Goal: Task Accomplishment & Management: Use online tool/utility

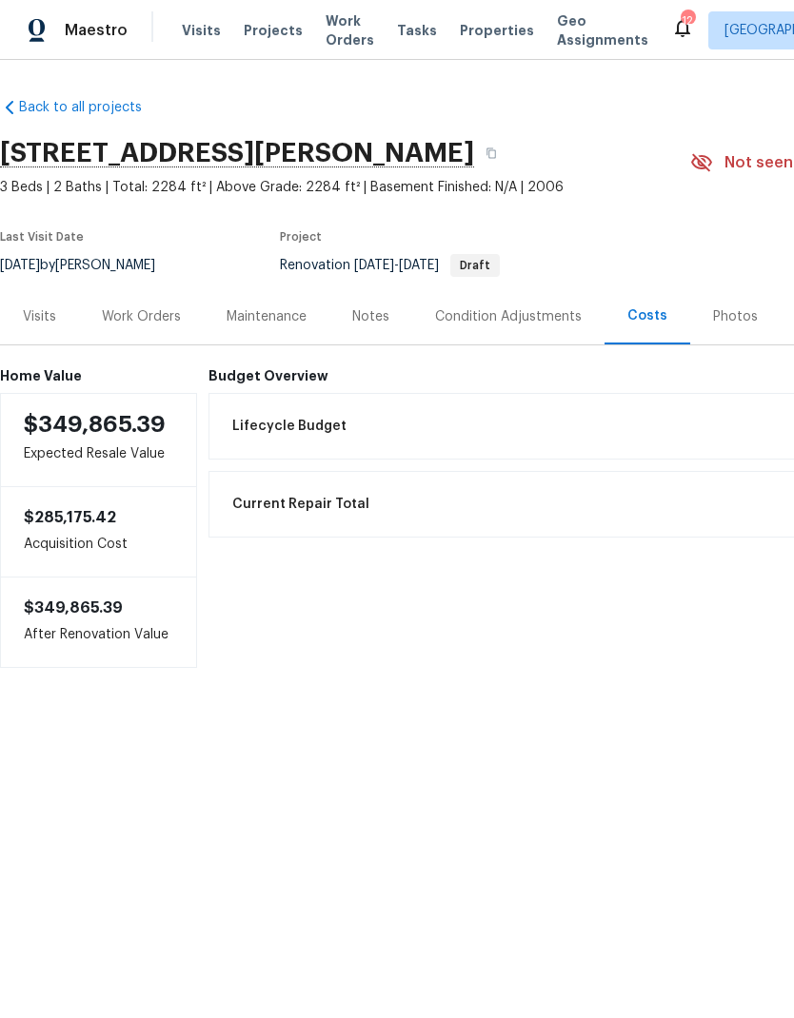
scroll to position [-5, 0]
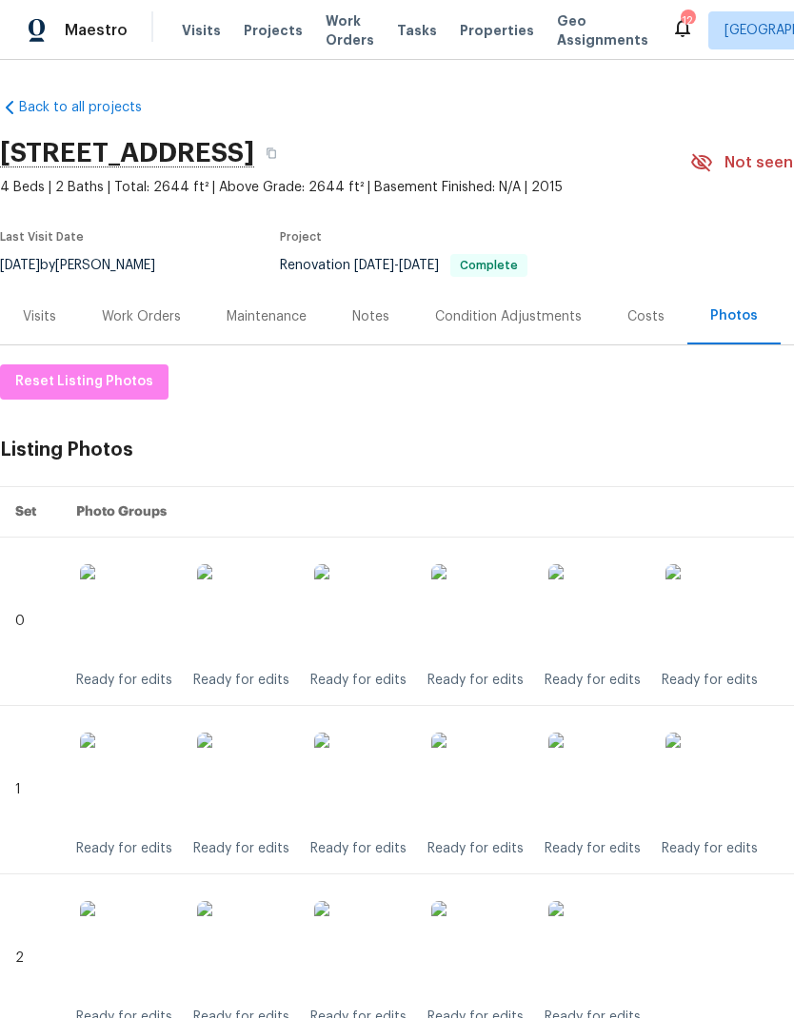
click at [121, 327] on div "Work Orders" at bounding box center [141, 316] width 125 height 56
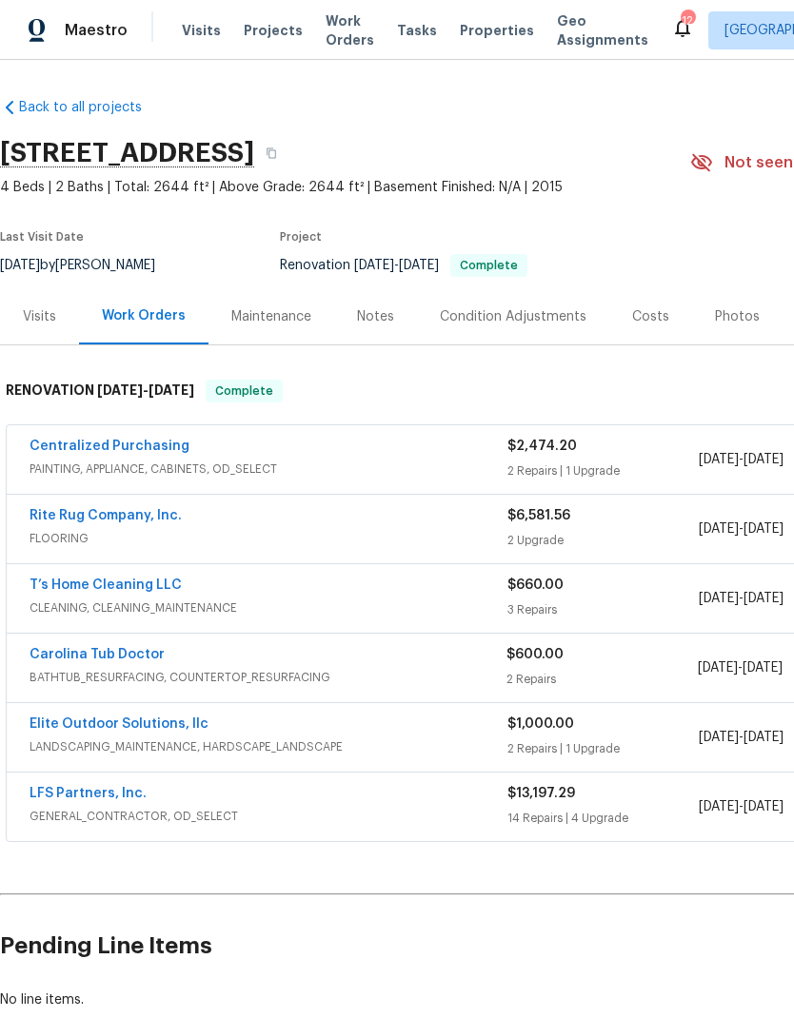
click at [100, 539] on span "FLOORING" at bounding box center [269, 538] width 478 height 19
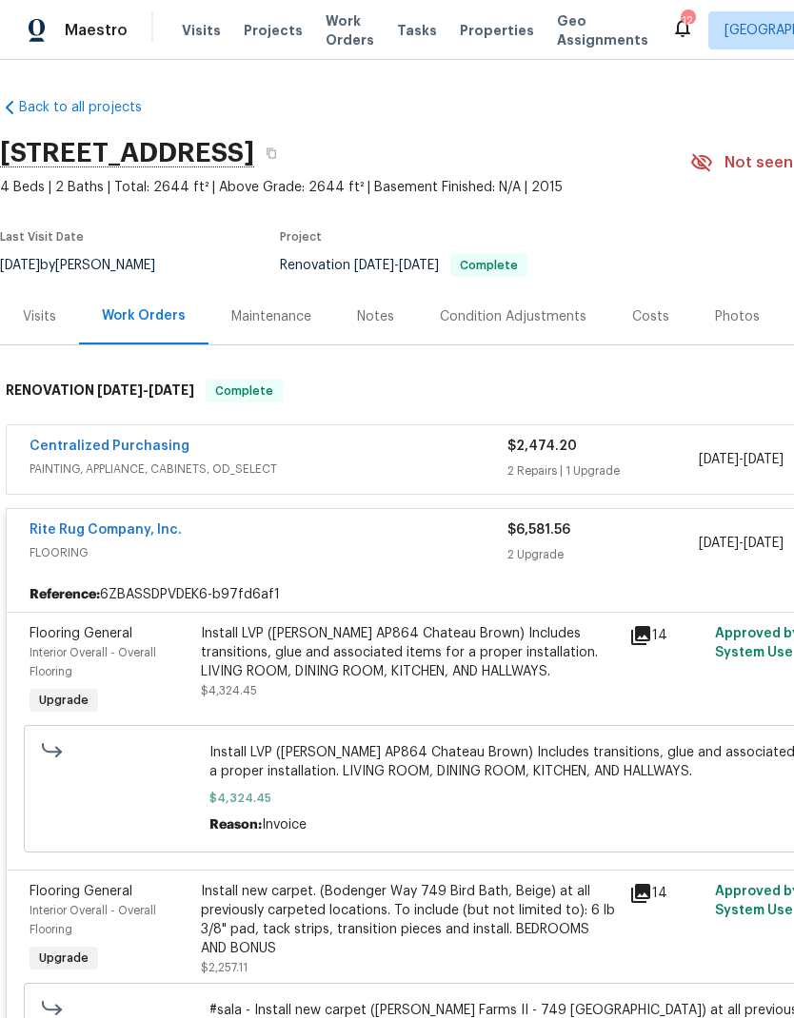
click at [103, 663] on div "Interior Overall - Overall Flooring" at bounding box center [110, 662] width 160 height 38
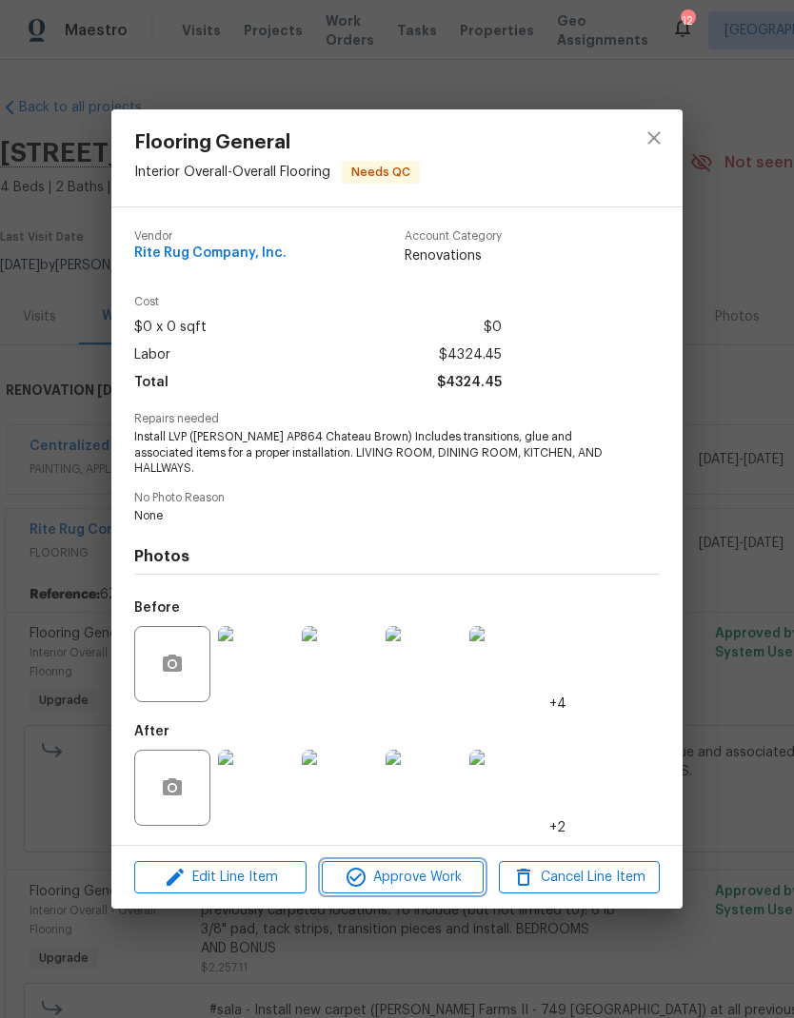
click at [476, 866] on span "Approve Work" at bounding box center [401, 878] width 149 height 24
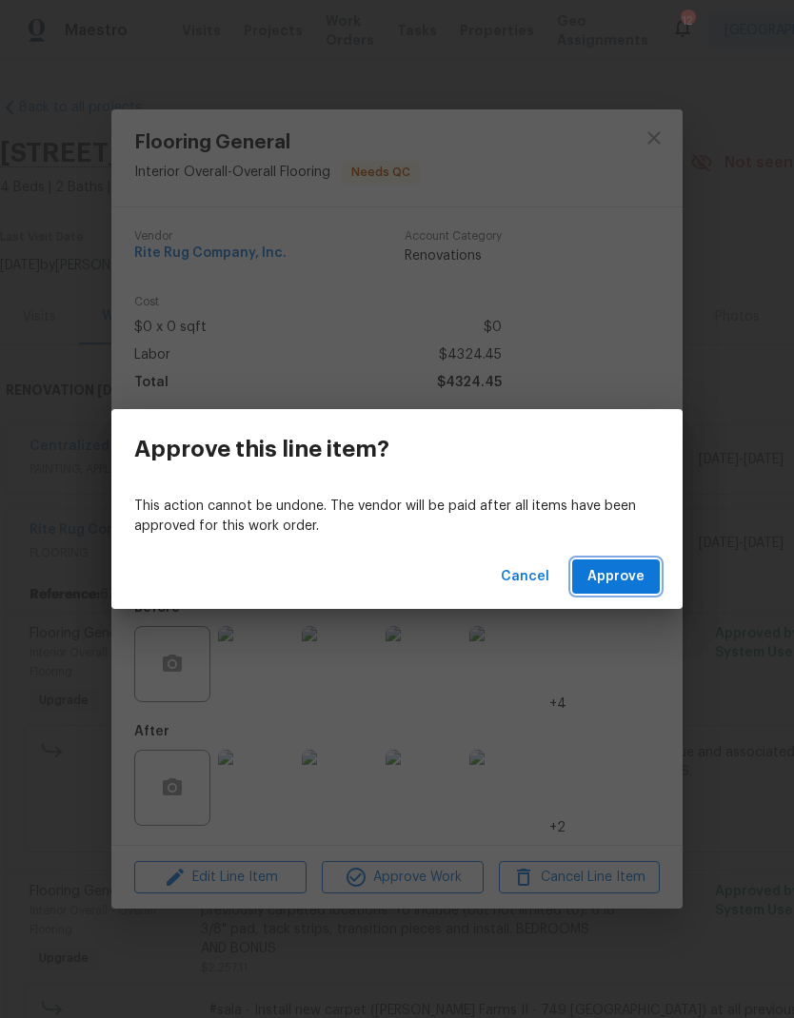
click at [618, 575] on span "Approve" at bounding box center [615, 577] width 57 height 24
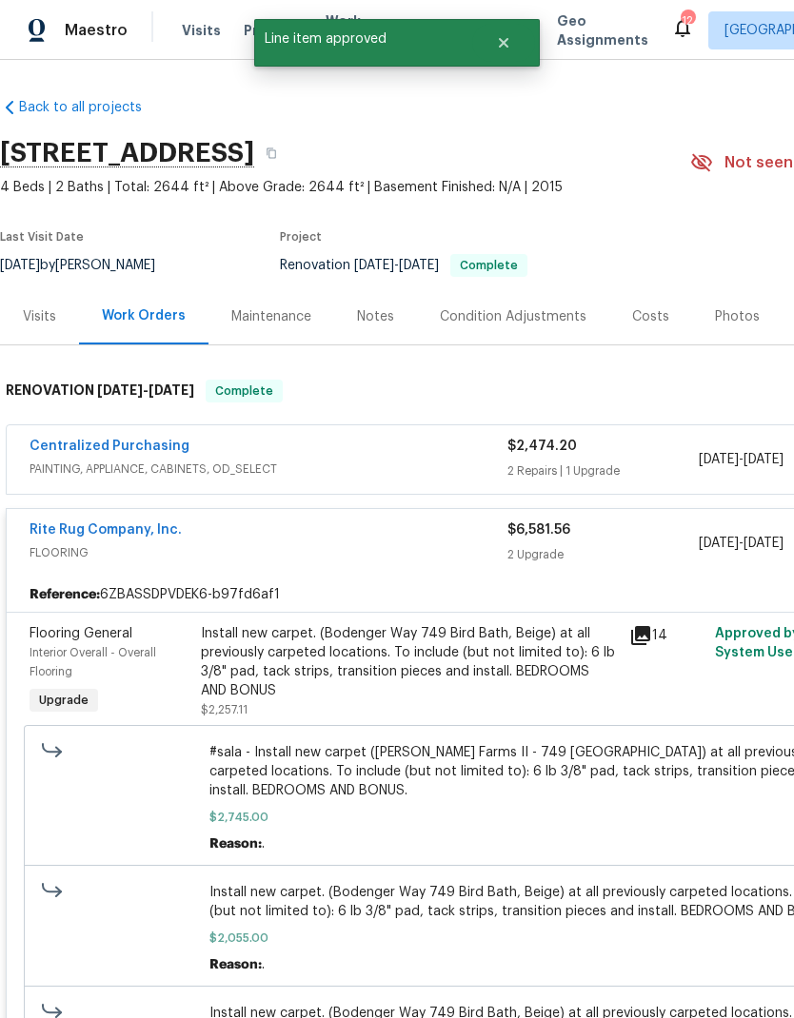
click at [99, 670] on div "Interior Overall - Overall Flooring" at bounding box center [110, 662] width 160 height 38
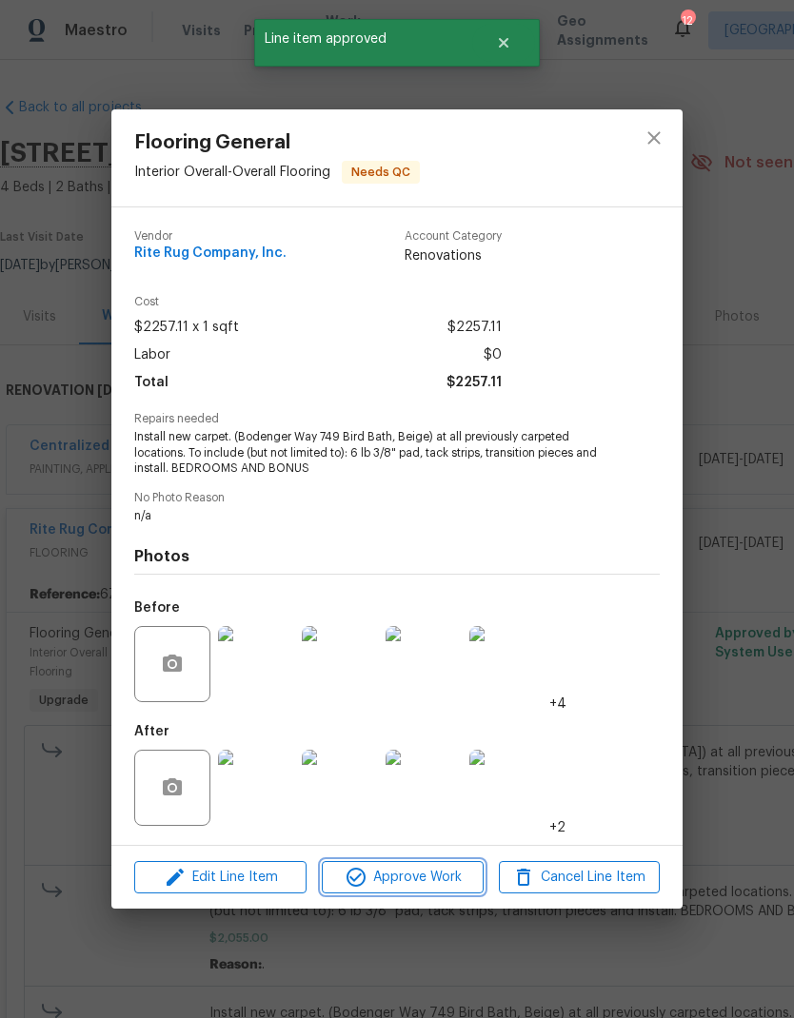
click at [451, 875] on span "Approve Work" at bounding box center [401, 878] width 149 height 24
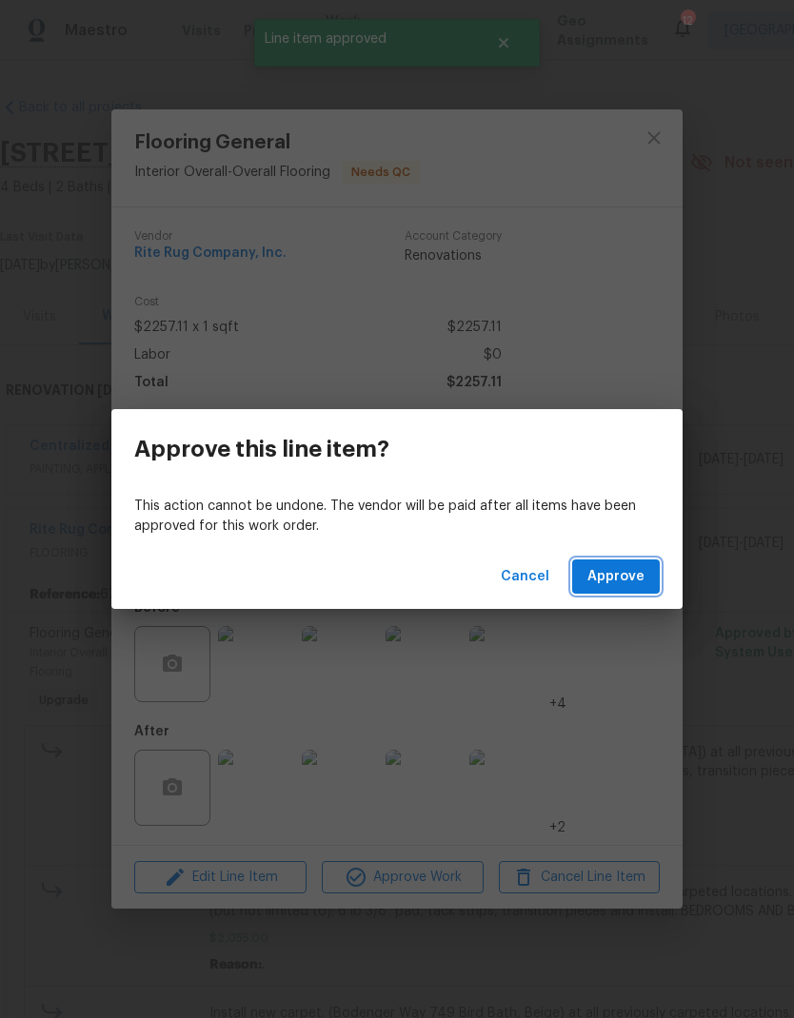
click at [642, 570] on span "Approve" at bounding box center [615, 577] width 57 height 24
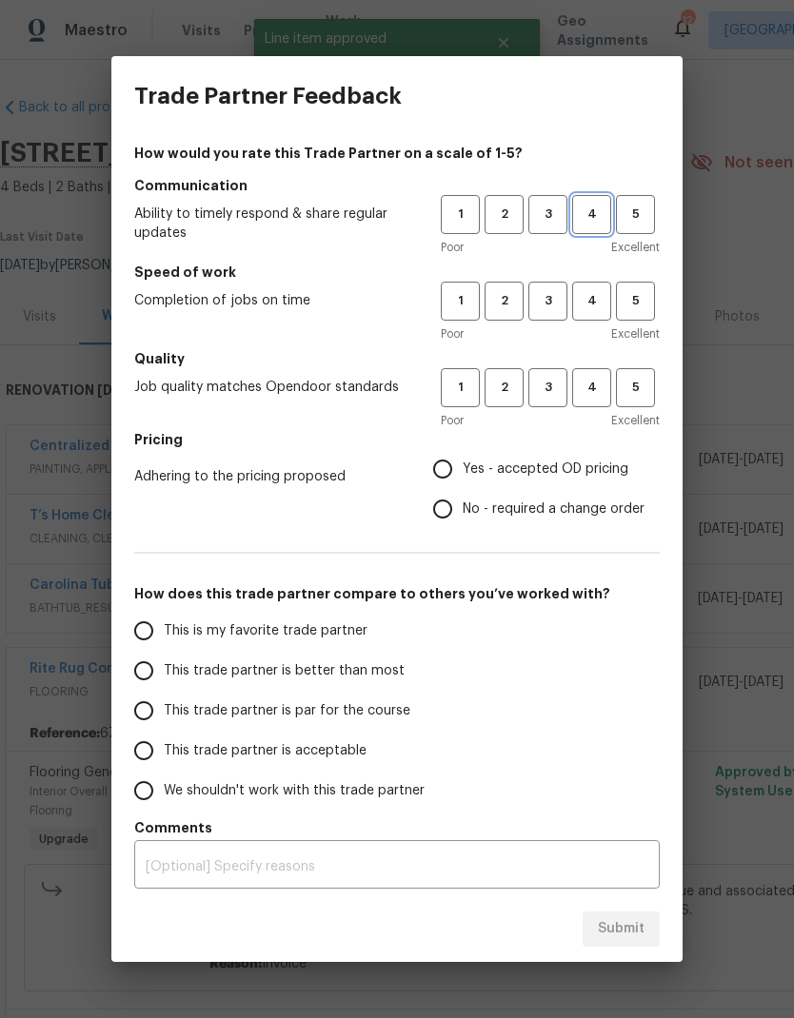
click at [598, 220] on span "4" at bounding box center [591, 215] width 35 height 22
click at [596, 304] on span "4" at bounding box center [591, 301] width 35 height 22
click at [591, 405] on button "4" at bounding box center [591, 387] width 39 height 39
click at [461, 467] on input "Yes - accepted OD pricing" at bounding box center [443, 469] width 40 height 40
radio input "true"
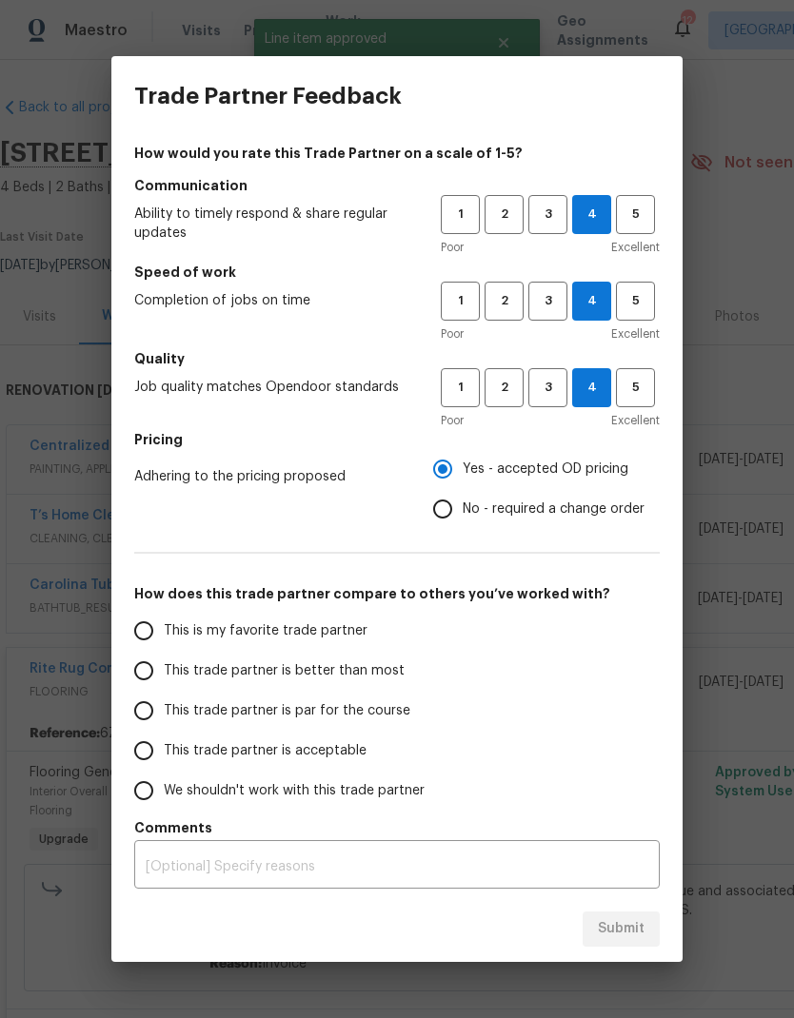
click at [150, 684] on input "This trade partner is better than most" at bounding box center [144, 671] width 40 height 40
click at [631, 930] on span "Submit" at bounding box center [621, 929] width 47 height 24
radio input "true"
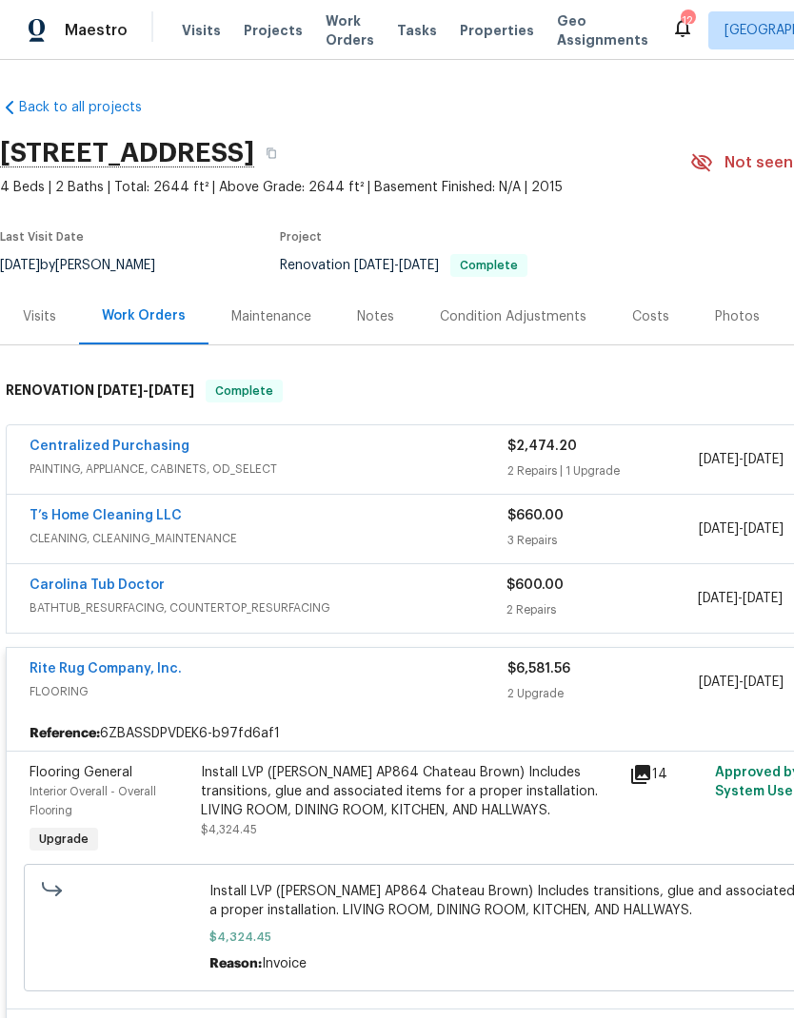
click at [64, 520] on link "T’s Home Cleaning LLC" at bounding box center [106, 515] width 152 height 13
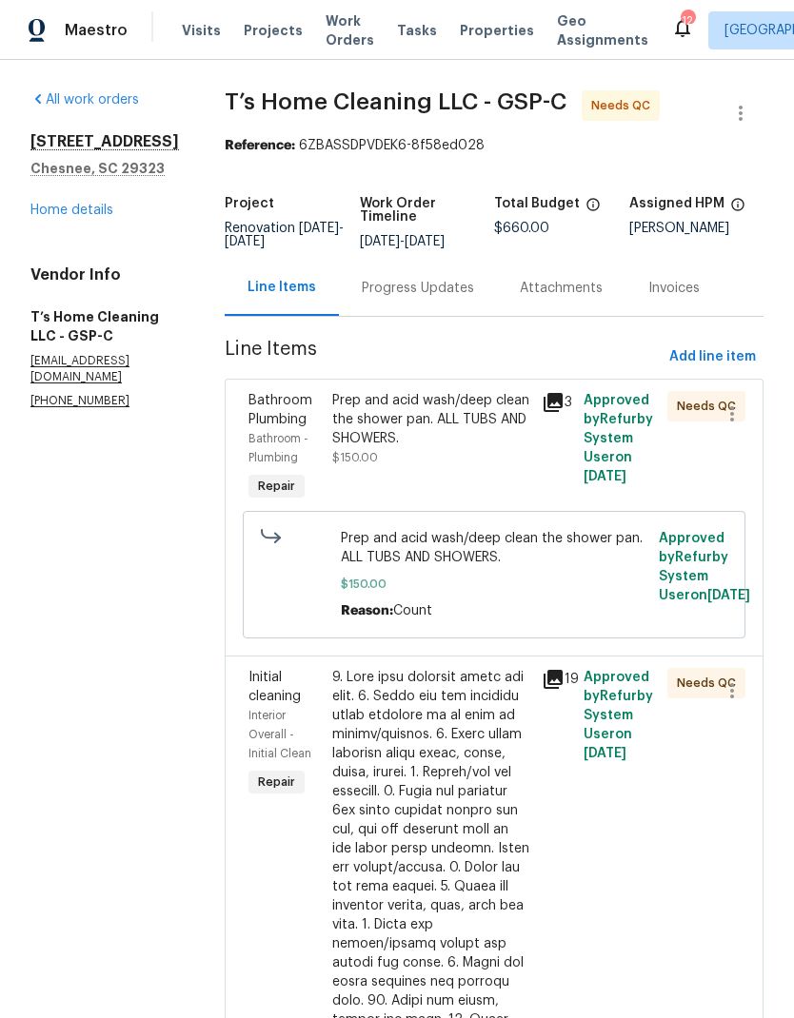
click at [438, 463] on div "Prep and acid wash/deep clean the shower pan. ALL TUBS AND SHOWERS. $150.00" at bounding box center [431, 429] width 198 height 76
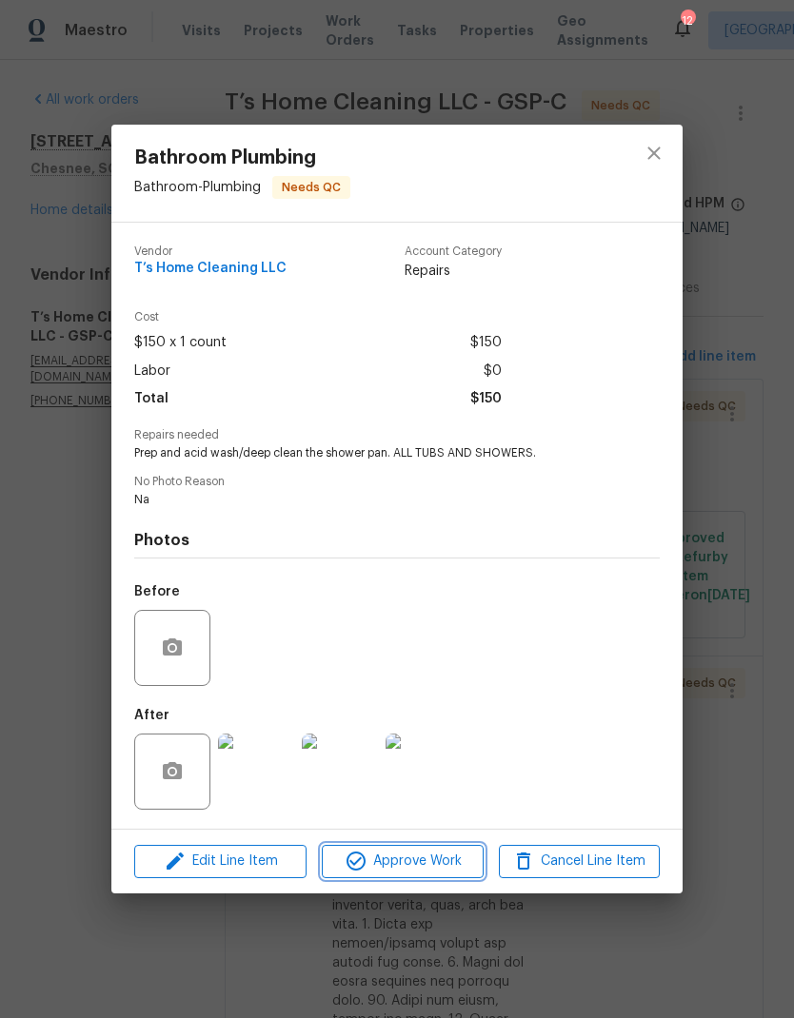
click at [438, 849] on button "Approve Work" at bounding box center [402, 861] width 161 height 33
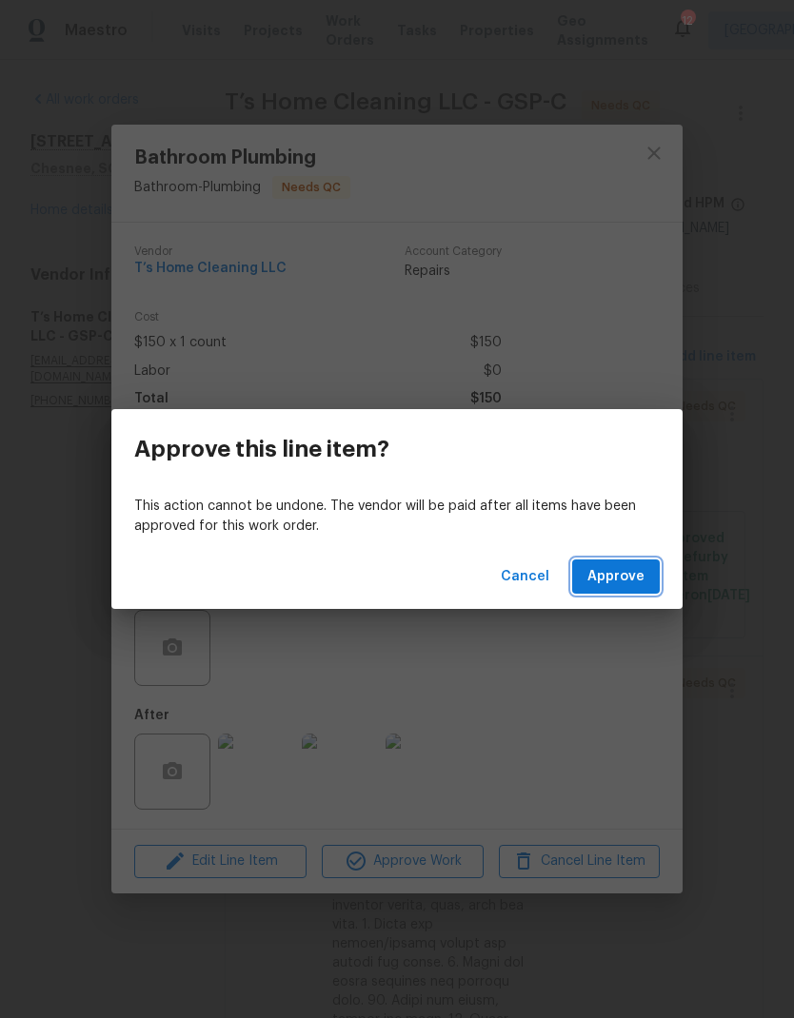
click at [631, 578] on span "Approve" at bounding box center [615, 577] width 57 height 24
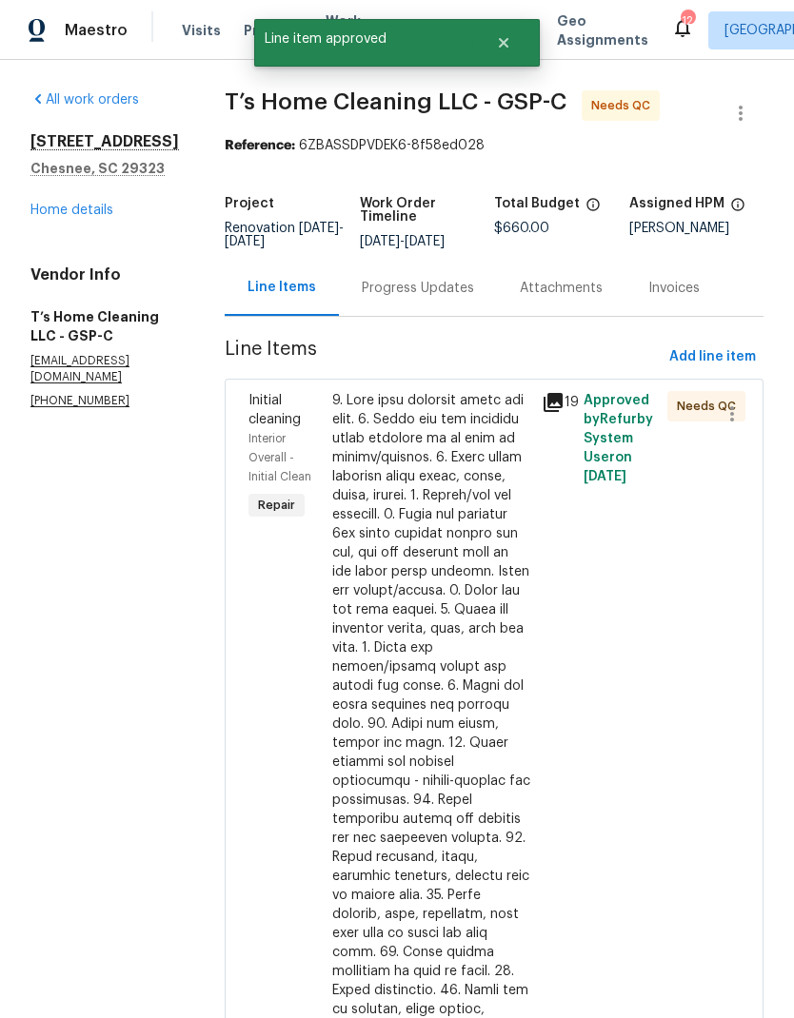
click at [443, 520] on div at bounding box center [431, 848] width 198 height 914
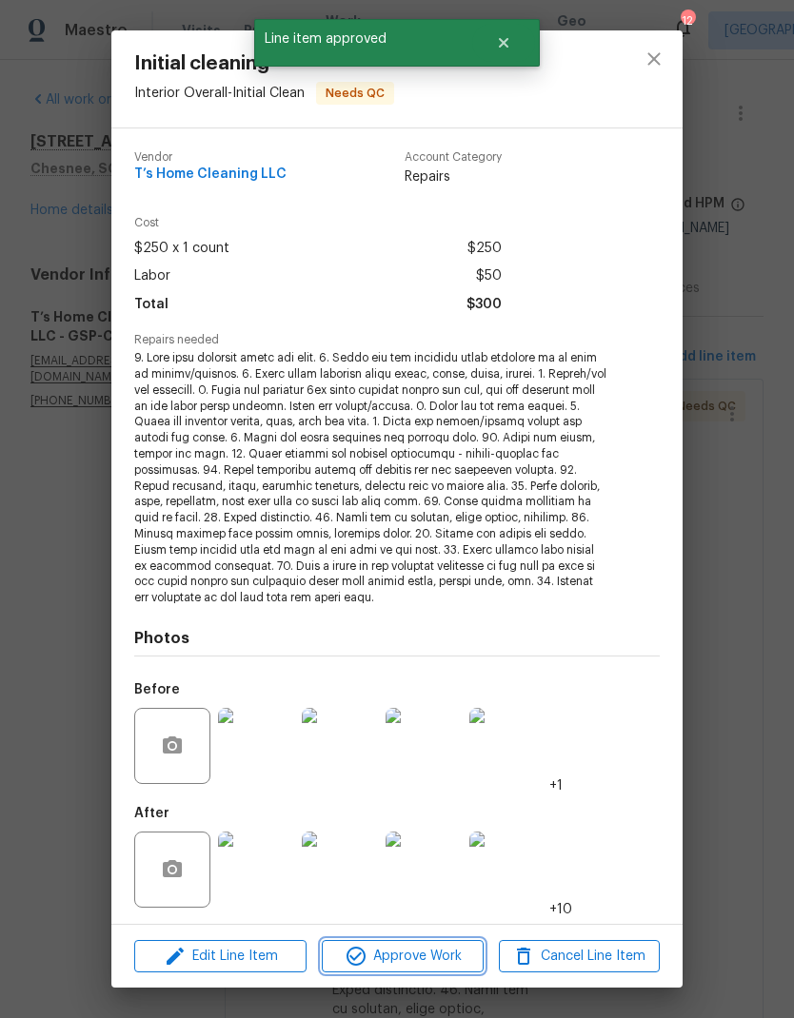
click at [442, 946] on span "Approve Work" at bounding box center [401, 957] width 149 height 24
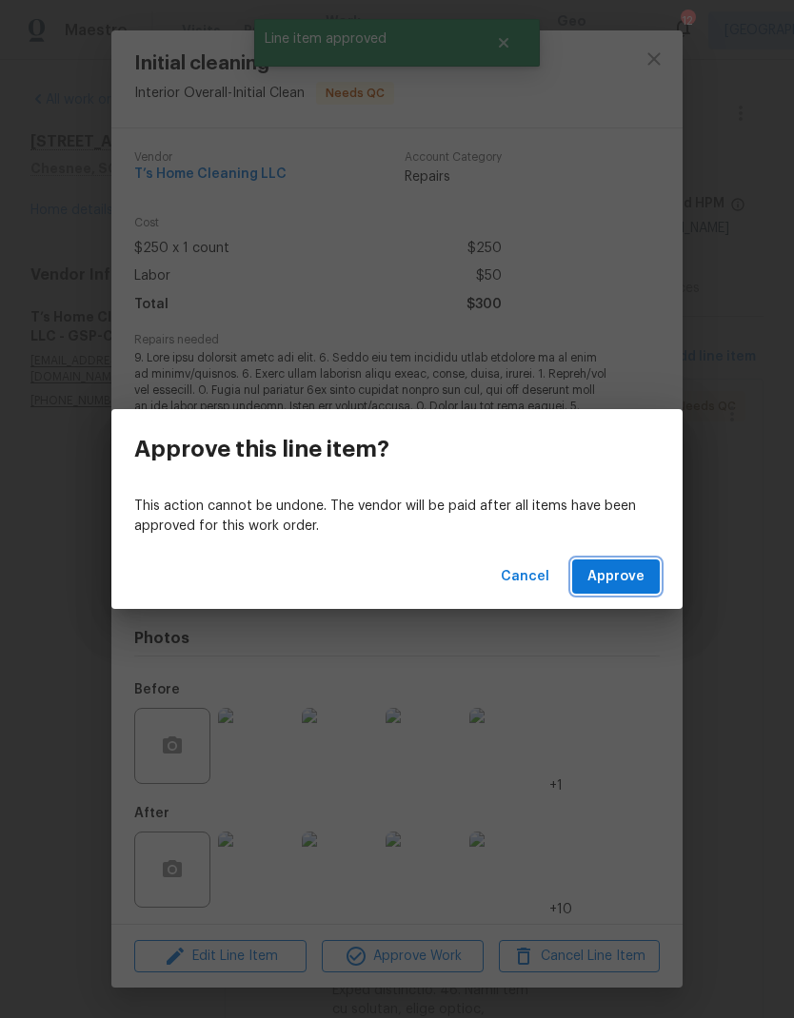
click at [613, 580] on span "Approve" at bounding box center [615, 577] width 57 height 24
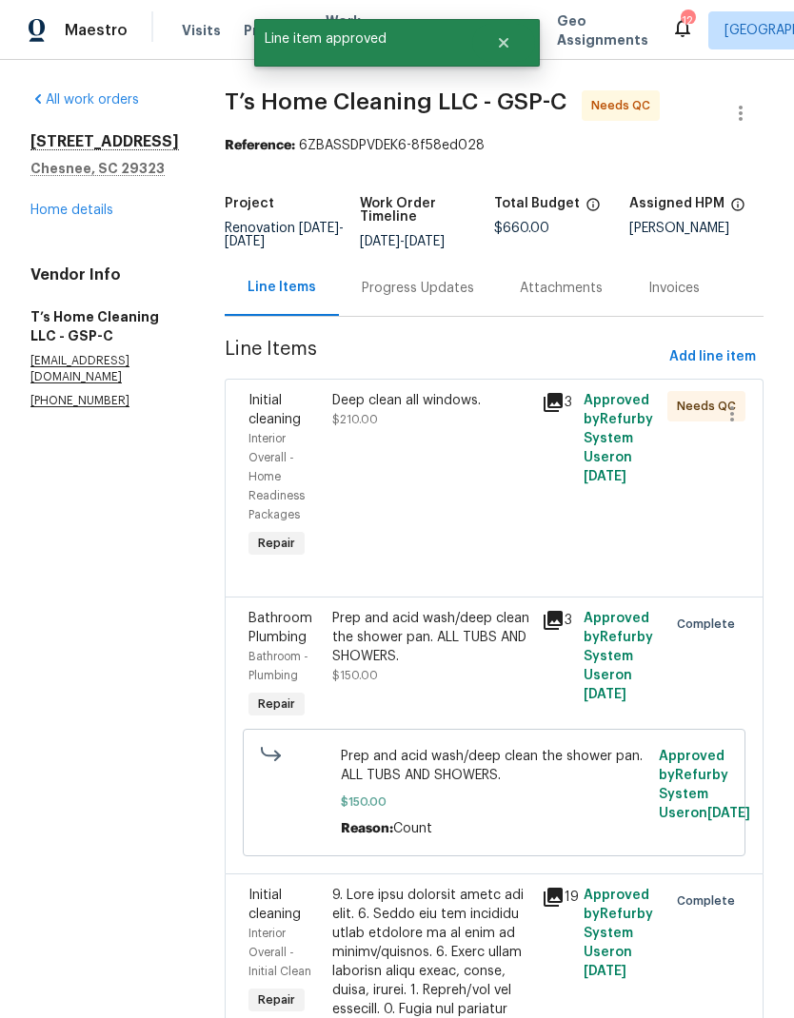
click at [54, 214] on link "Home details" at bounding box center [71, 210] width 83 height 13
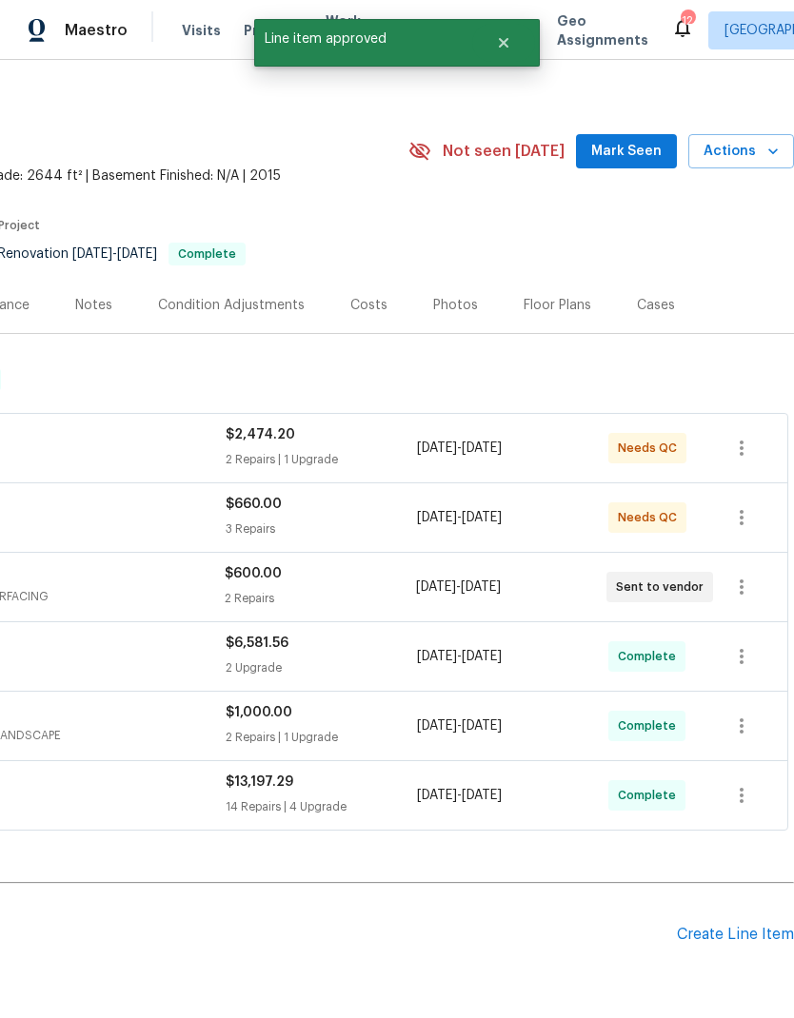
scroll to position [11, 282]
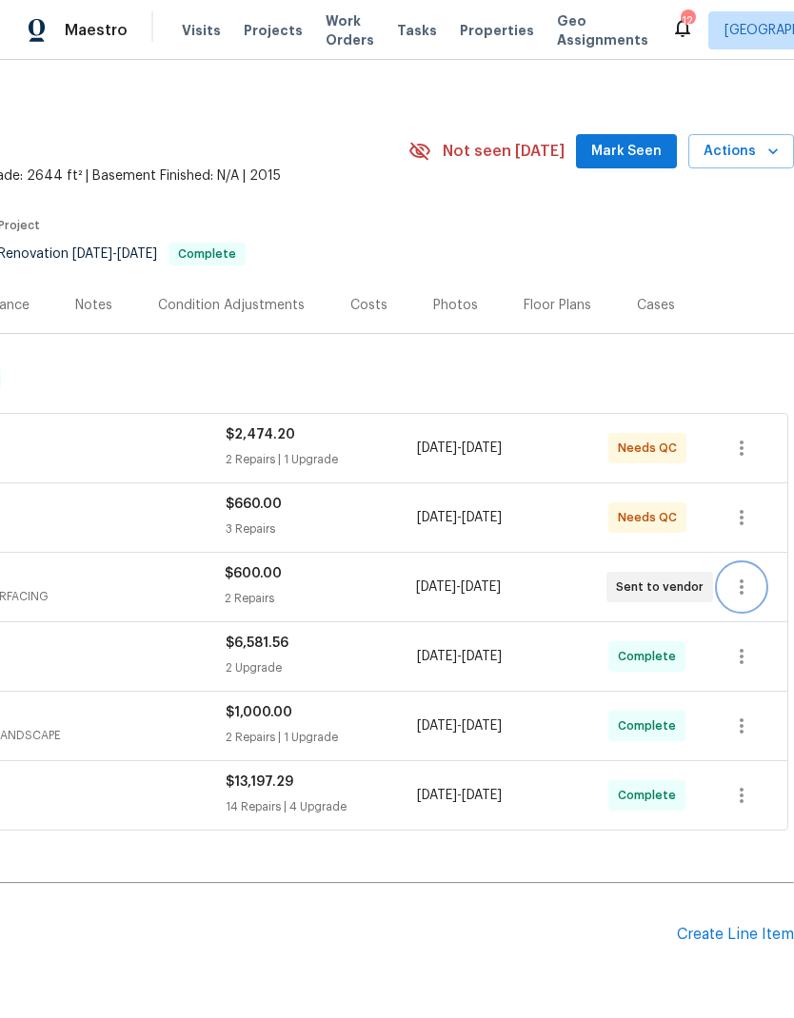
click at [738, 586] on icon "button" at bounding box center [741, 587] width 23 height 23
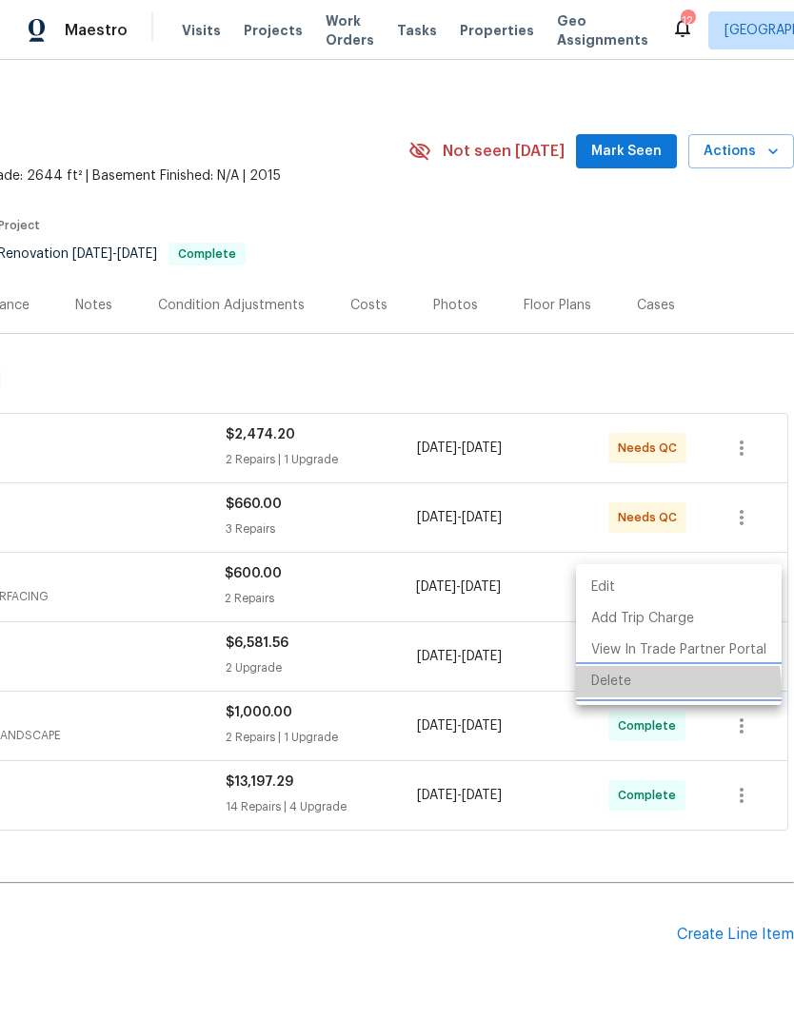
click at [617, 691] on li "Delete" at bounding box center [679, 681] width 206 height 31
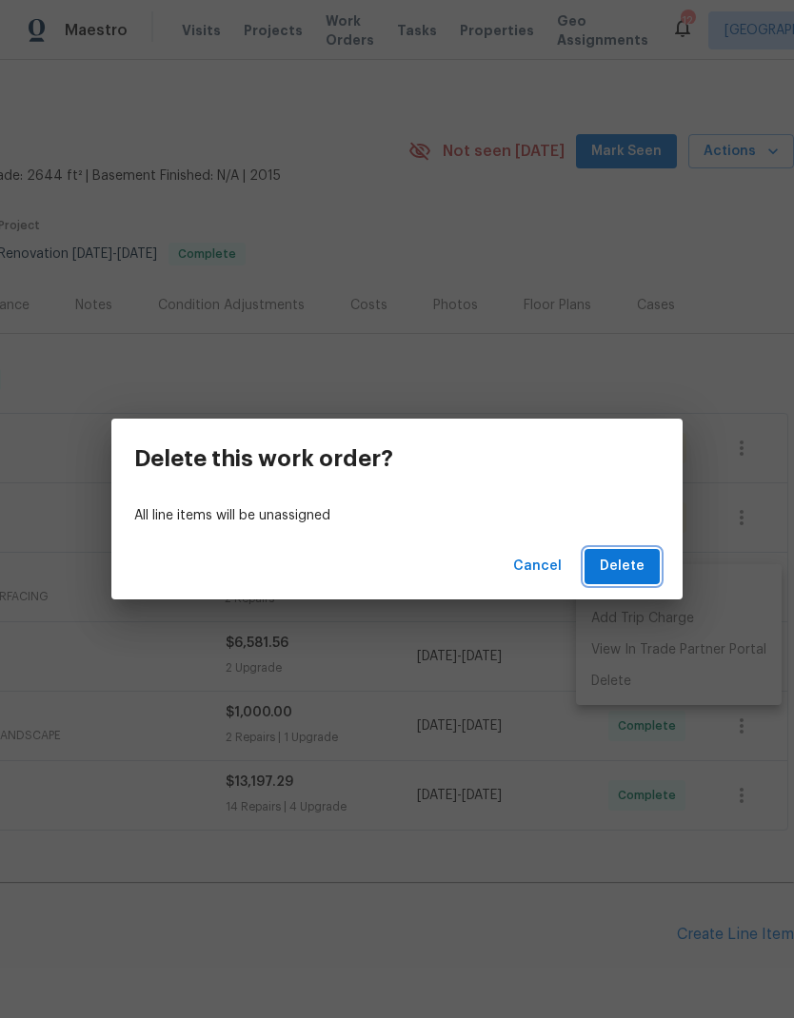
click at [623, 568] on span "Delete" at bounding box center [622, 567] width 45 height 24
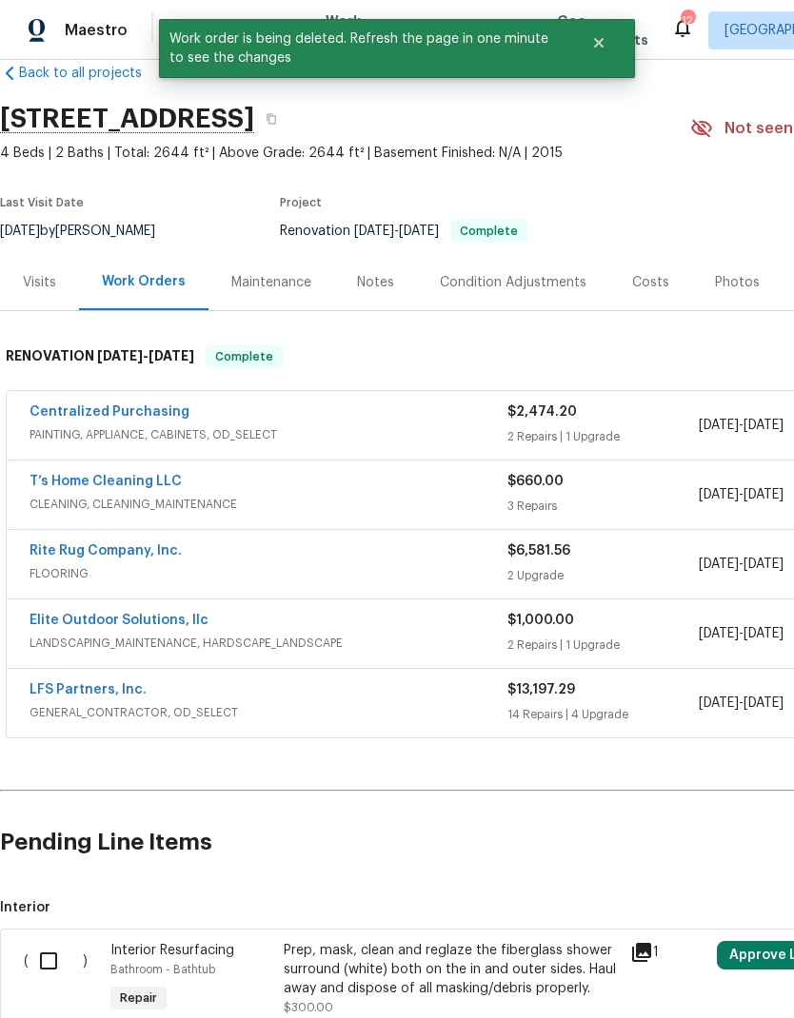
scroll to position [34, 0]
click at [69, 482] on link "T’s Home Cleaning LLC" at bounding box center [106, 481] width 152 height 13
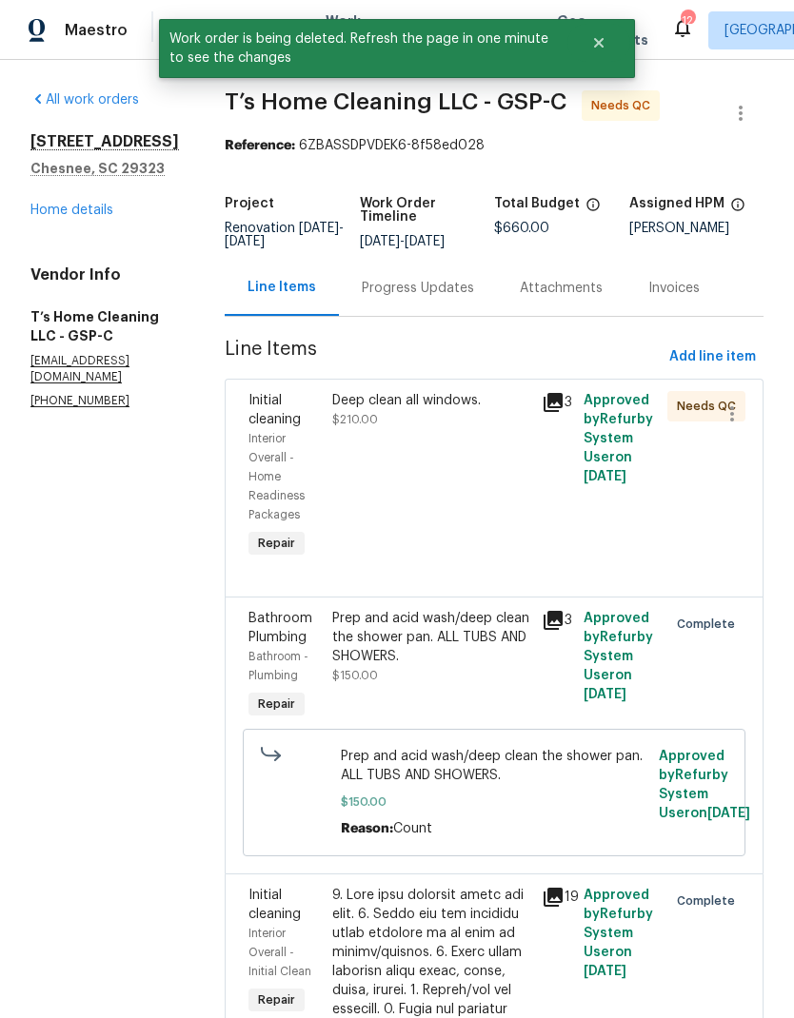
click at [469, 551] on div "Deep clean all windows. $210.00" at bounding box center [430, 476] width 209 height 183
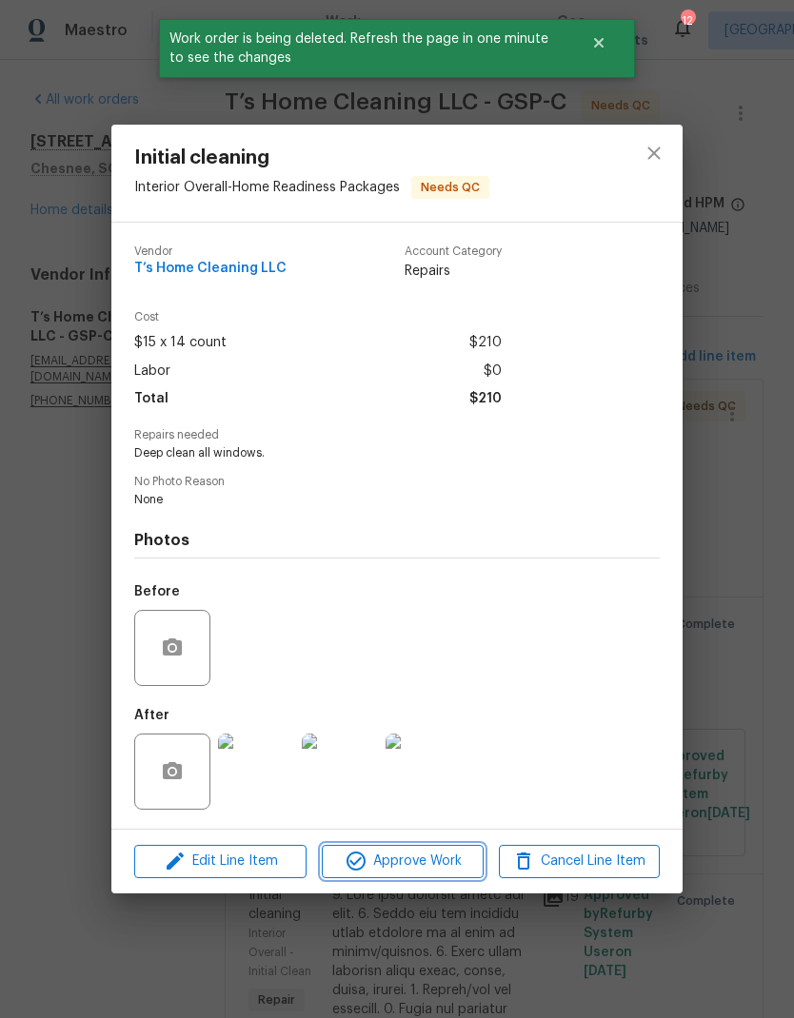
click at [438, 867] on span "Approve Work" at bounding box center [401, 862] width 149 height 24
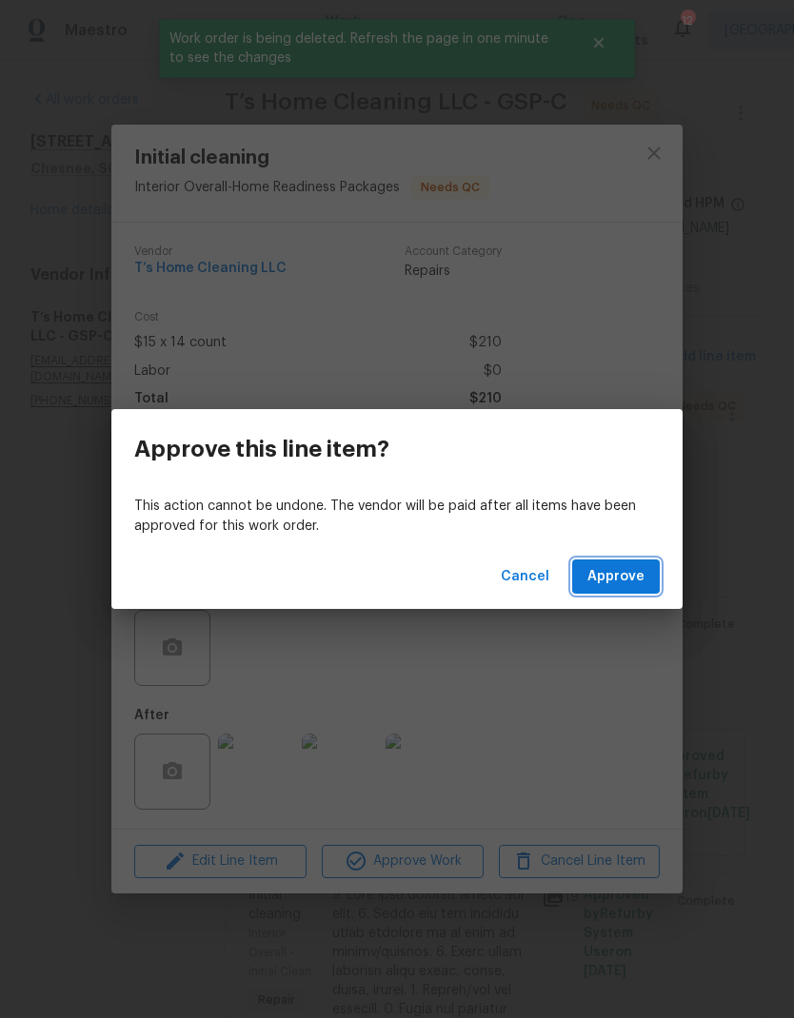
click at [620, 568] on span "Approve" at bounding box center [615, 577] width 57 height 24
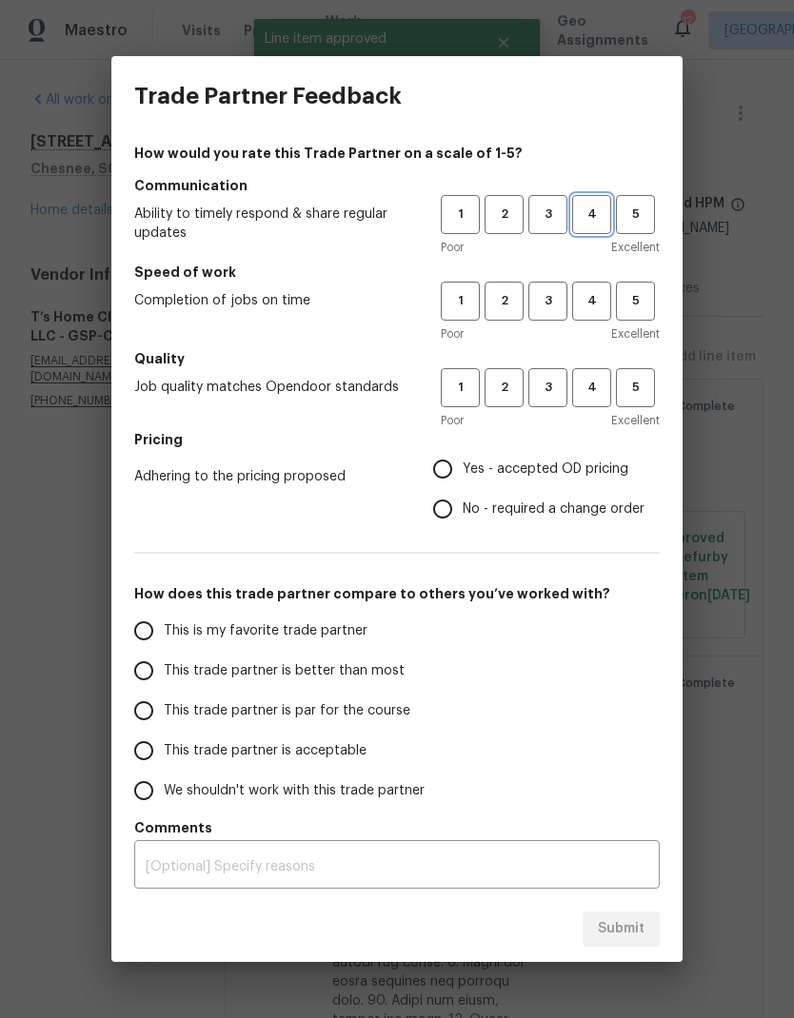
click at [577, 210] on span "4" at bounding box center [591, 215] width 35 height 22
click at [588, 284] on button "4" at bounding box center [591, 301] width 39 height 39
click at [605, 387] on span "4" at bounding box center [591, 388] width 35 height 22
click at [444, 485] on input "Yes - accepted OD pricing" at bounding box center [443, 469] width 40 height 40
radio input "true"
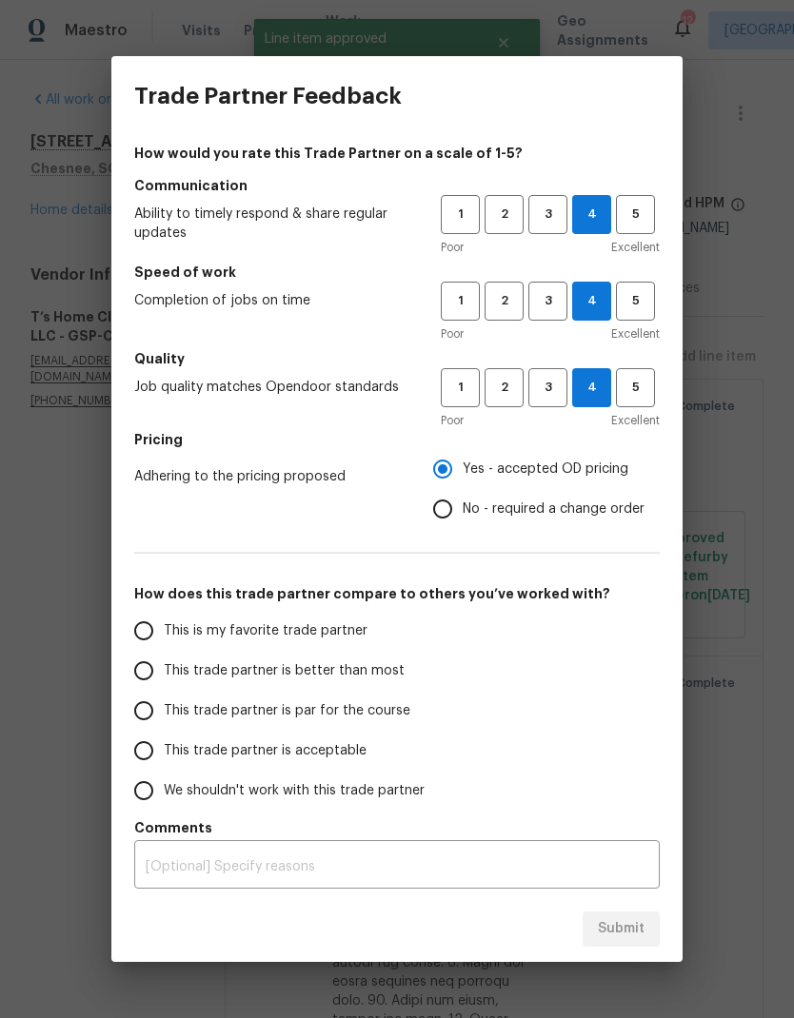
click at [157, 685] on input "This trade partner is better than most" at bounding box center [144, 671] width 40 height 40
click at [639, 937] on span "Submit" at bounding box center [621, 929] width 47 height 24
radio input "true"
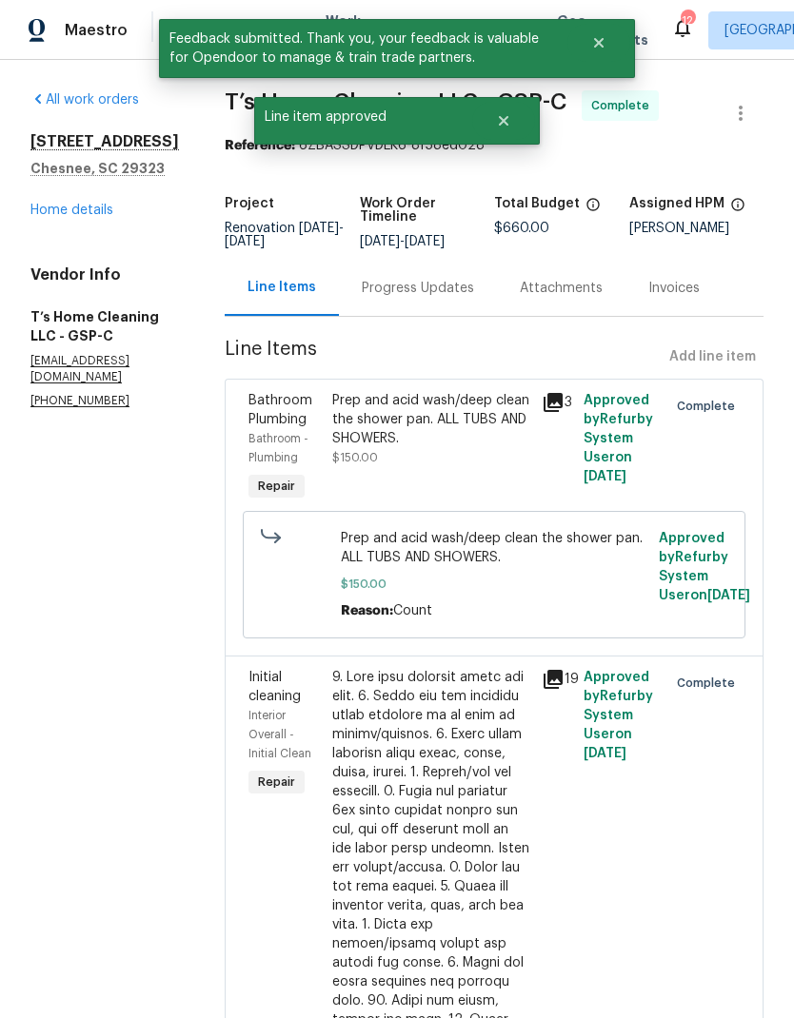
click at [43, 209] on link "Home details" at bounding box center [71, 210] width 83 height 13
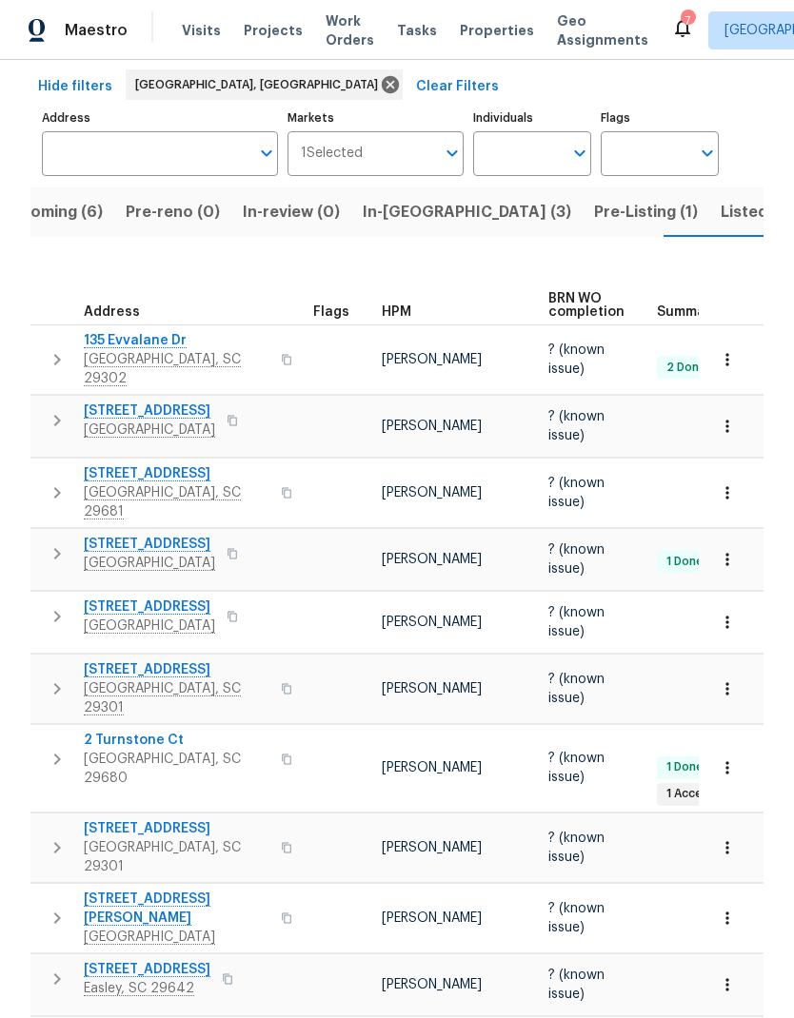
scroll to position [102, 0]
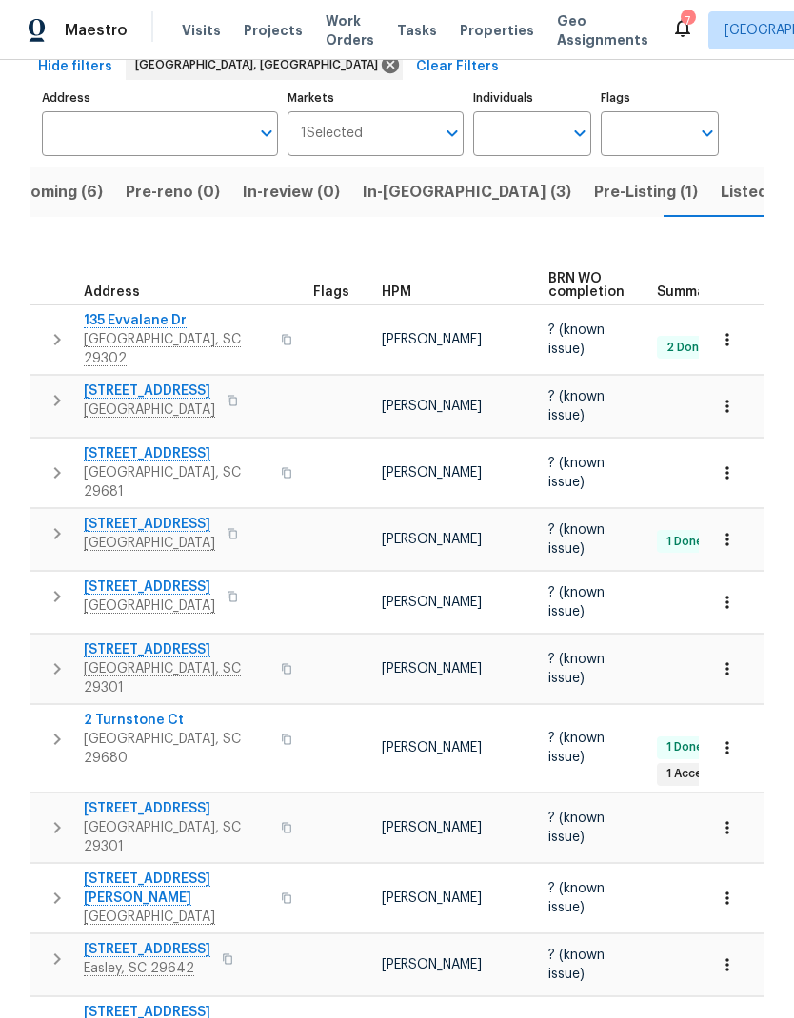
click at [112, 870] on span "208 Mason Rd" at bounding box center [177, 889] width 186 height 38
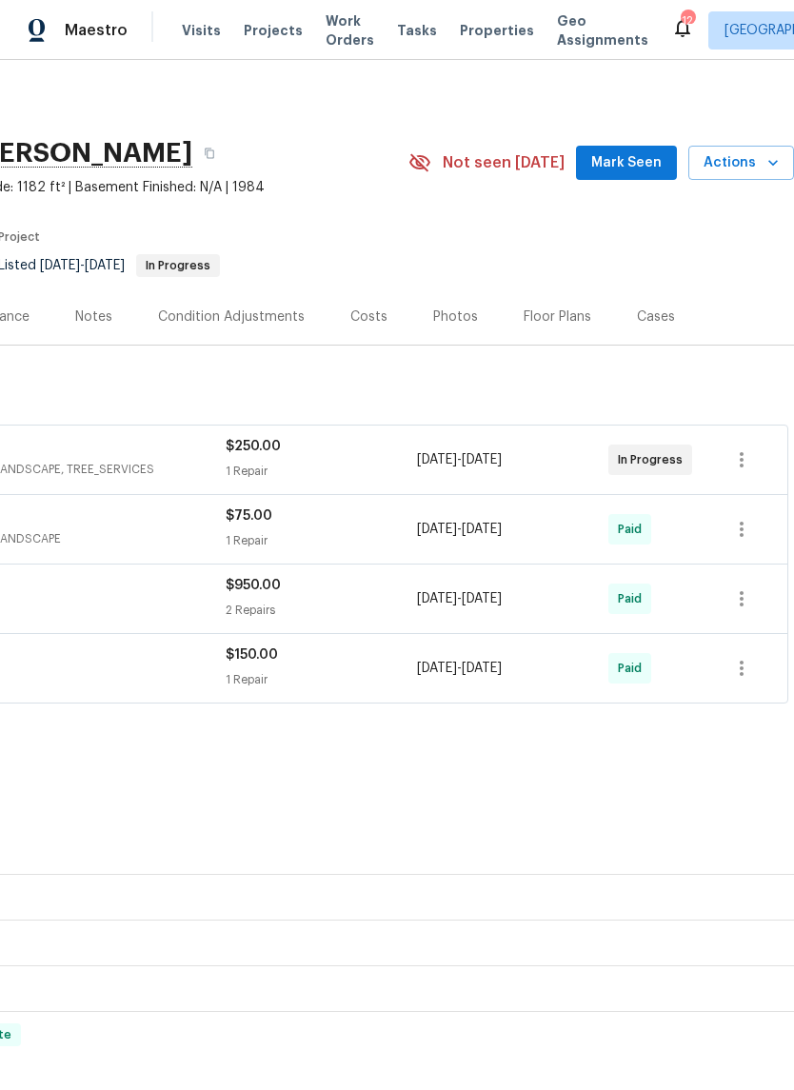
scroll to position [-1, 307]
click at [744, 454] on icon "button" at bounding box center [741, 459] width 23 height 23
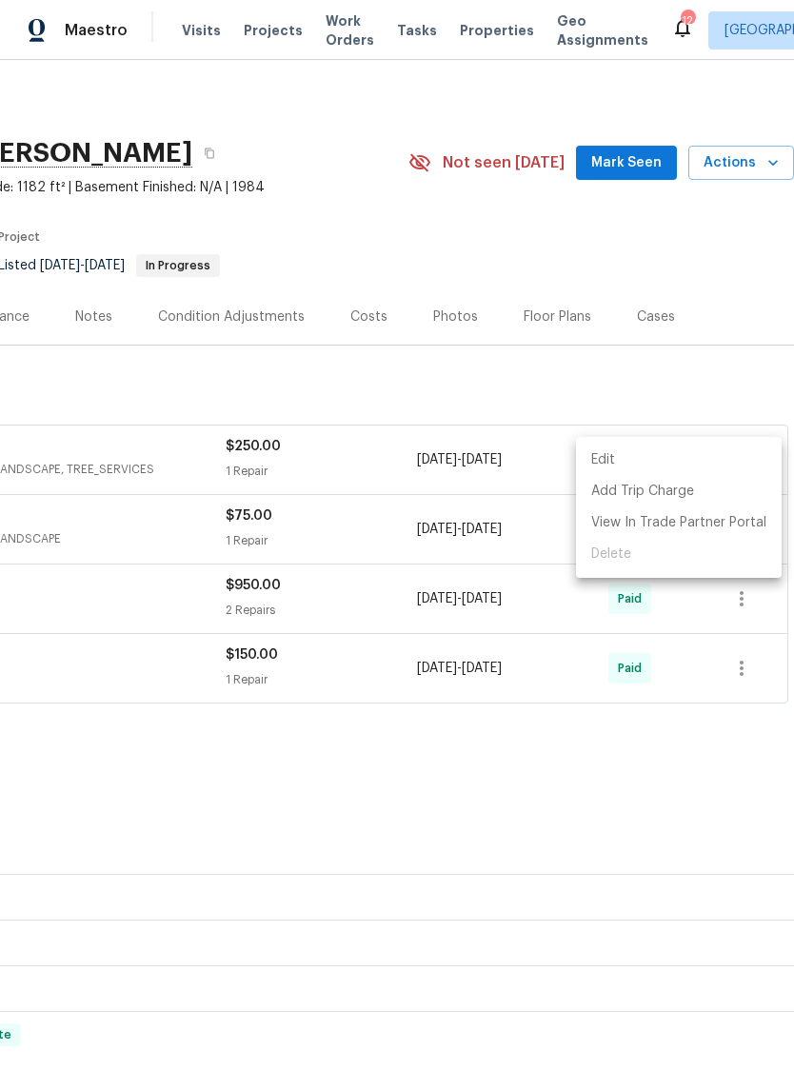
click at [615, 459] on li "Edit" at bounding box center [679, 459] width 206 height 31
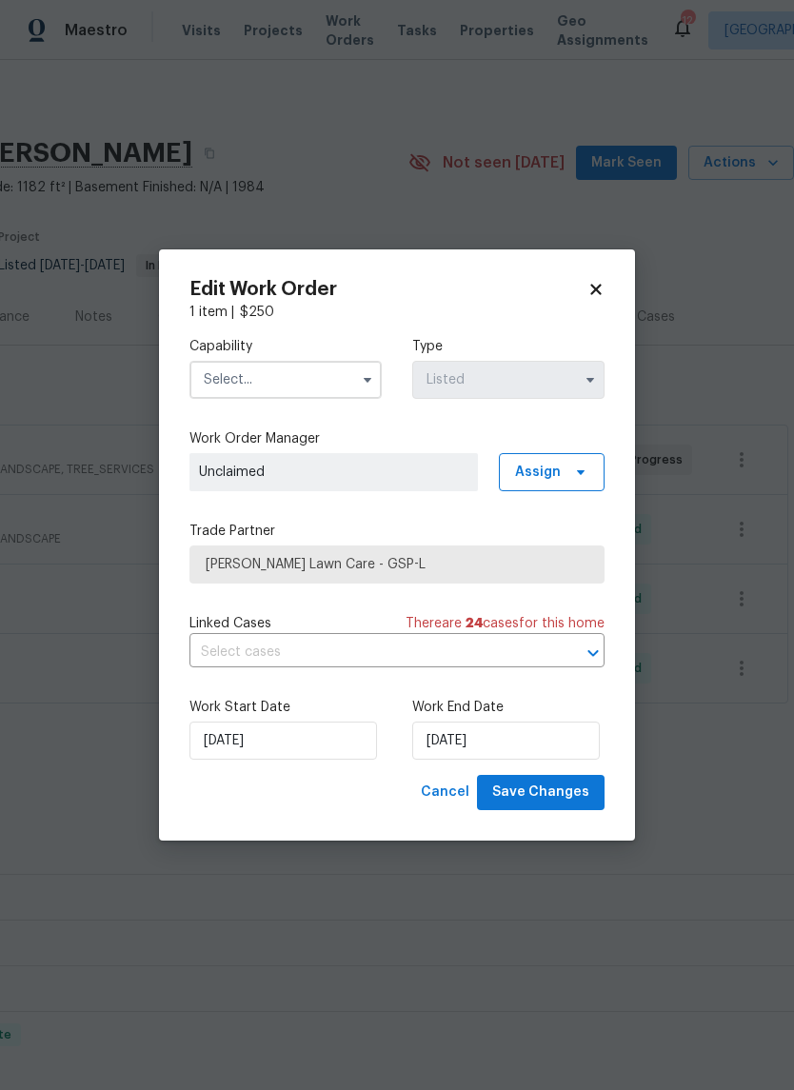
click at [340, 367] on input "text" at bounding box center [285, 380] width 192 height 38
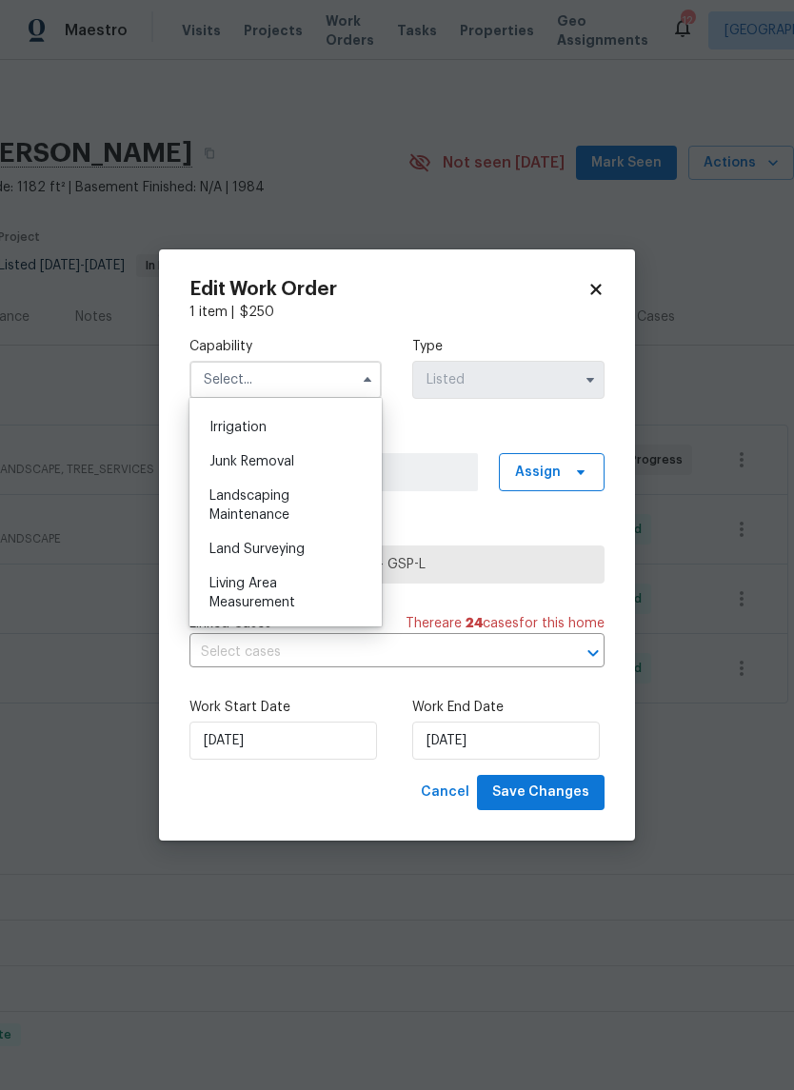
scroll to position [1210, 0]
click at [275, 476] on span "Landscaping Maintenance" at bounding box center [249, 471] width 80 height 32
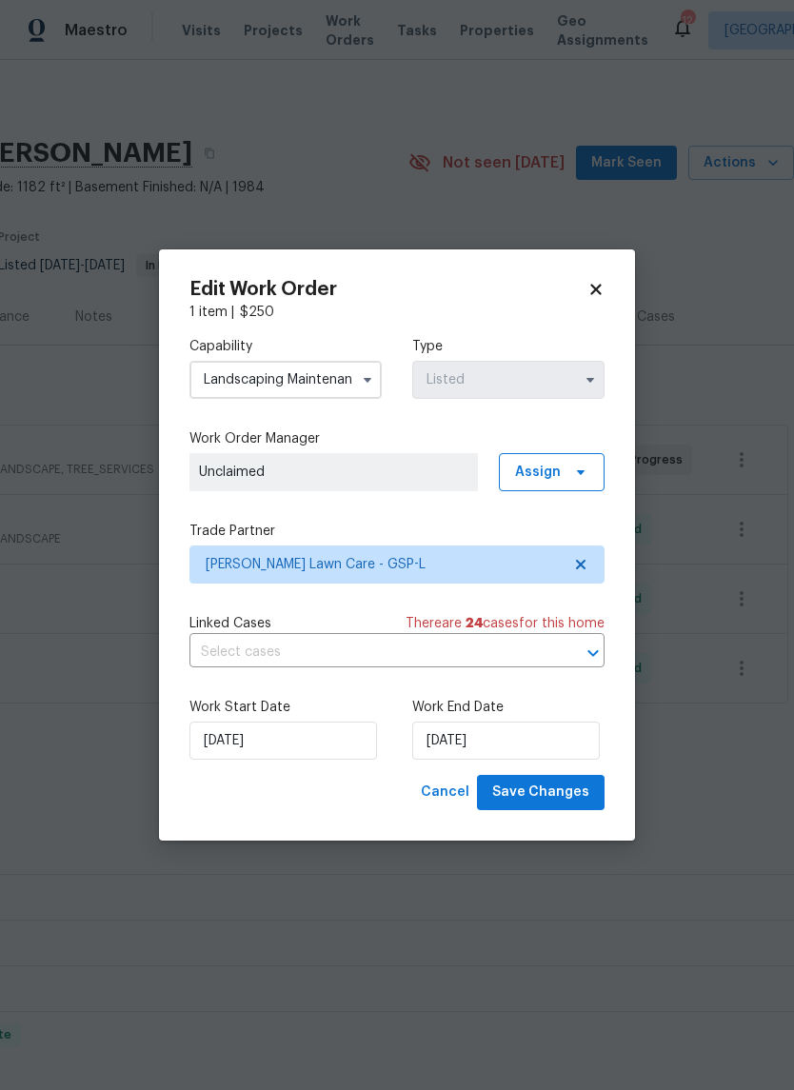
type input "Landscaping Maintenance"
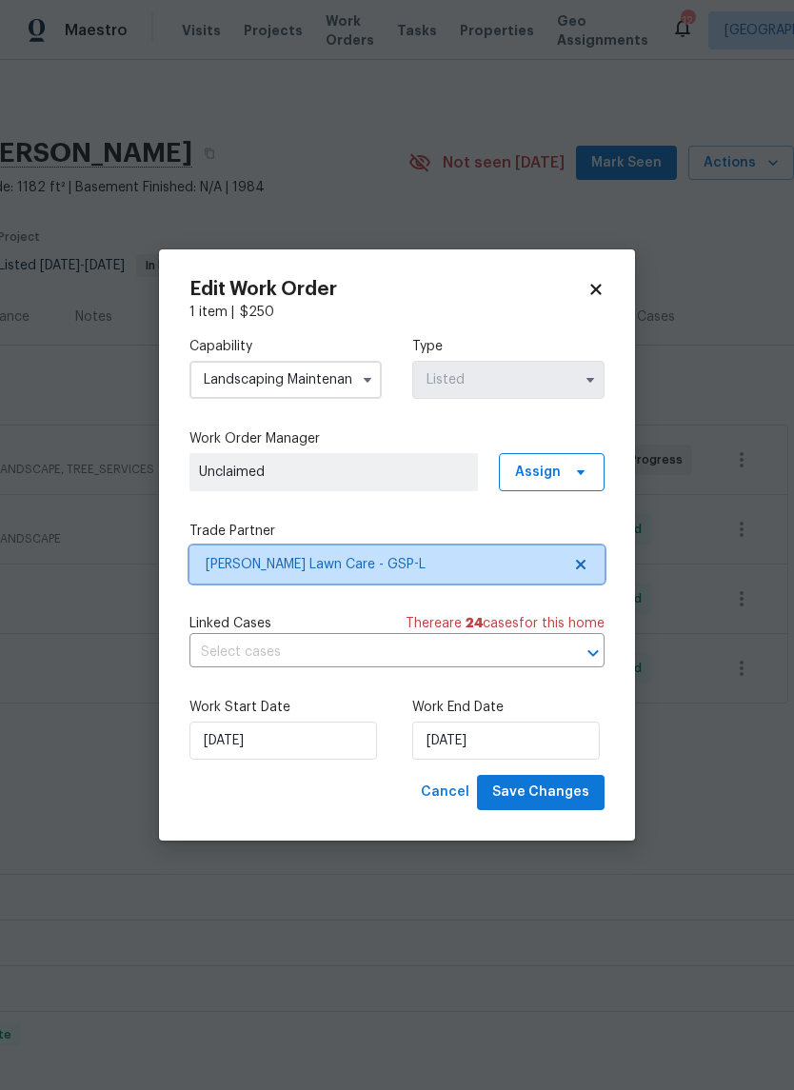
click at [583, 565] on icon at bounding box center [581, 565] width 10 height 10
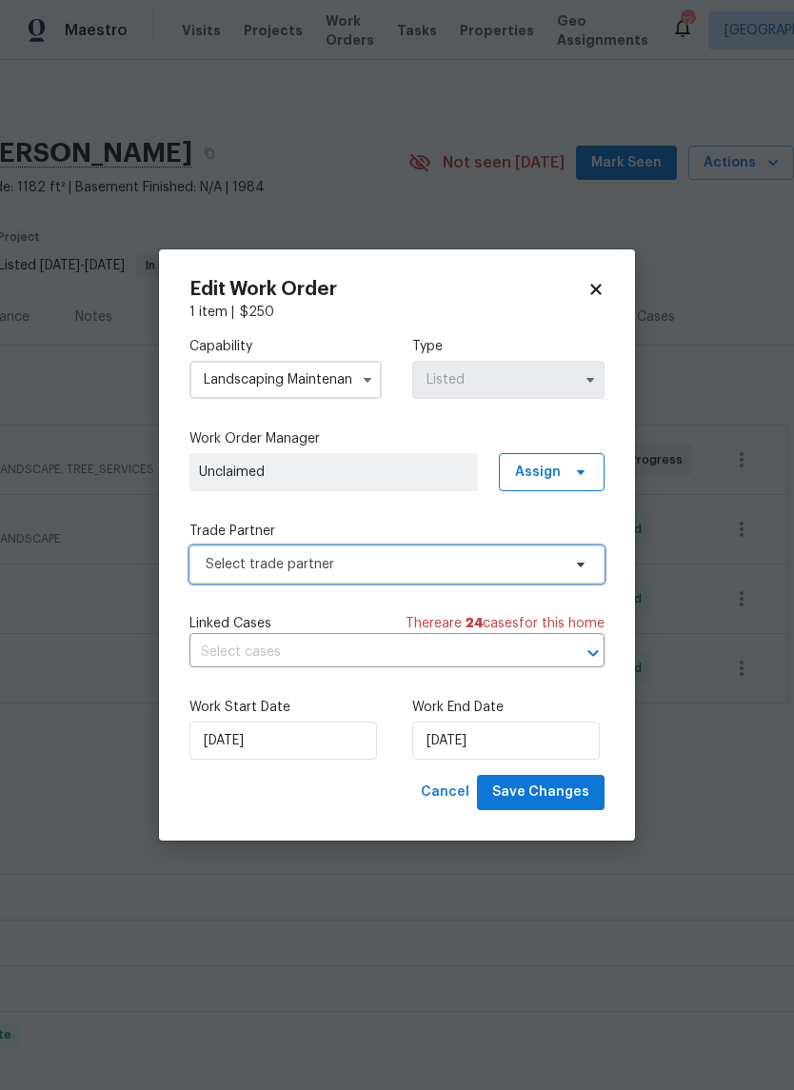
click at [533, 559] on span "Select trade partner" at bounding box center [383, 564] width 355 height 19
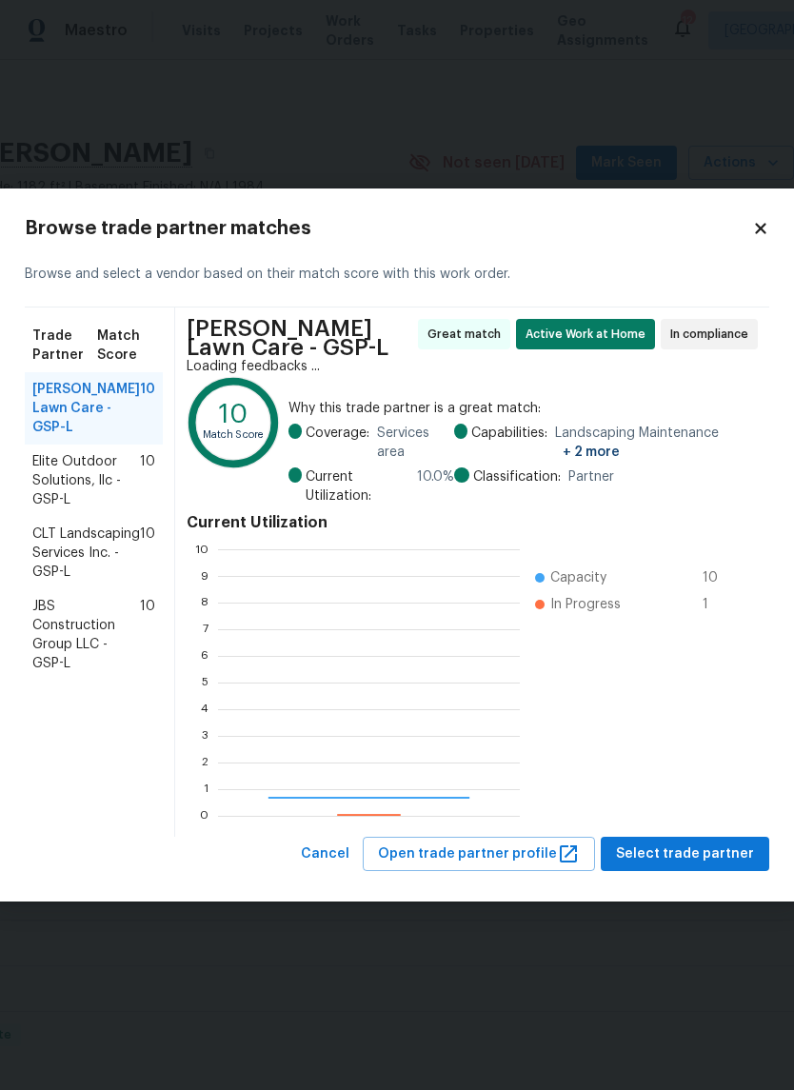
scroll to position [266, 302]
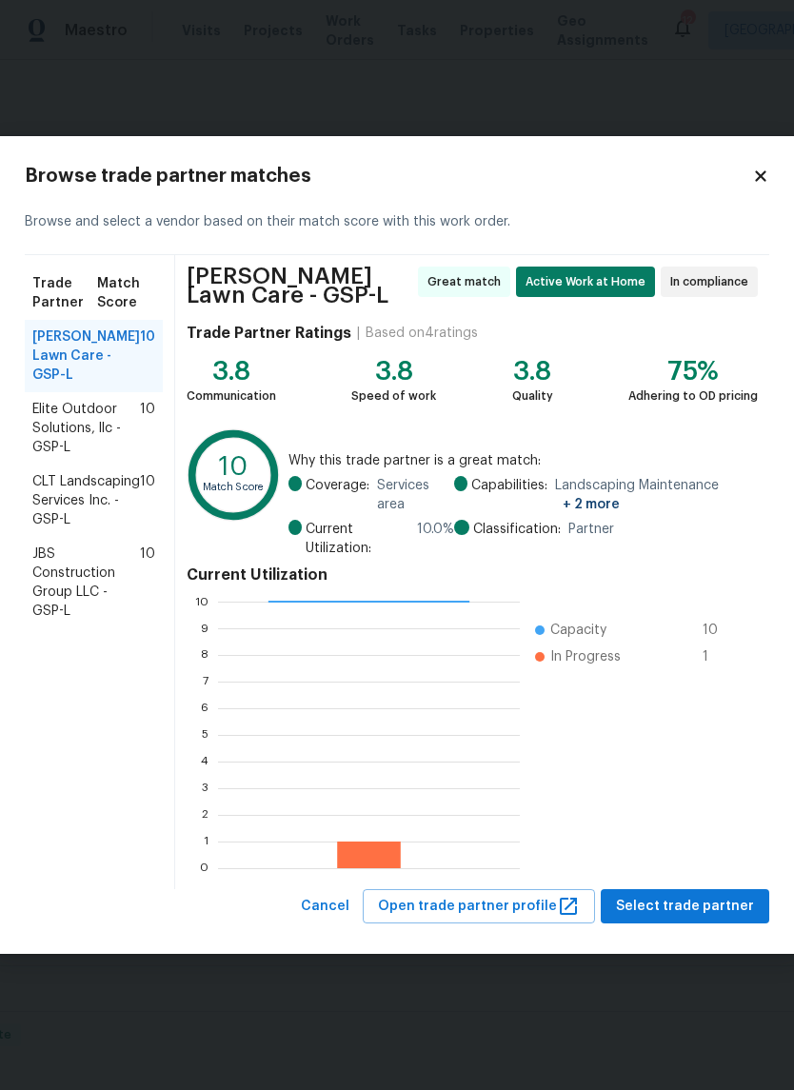
click at [79, 580] on span "JBS Construction Group LLC - GSP-L" at bounding box center [86, 582] width 108 height 76
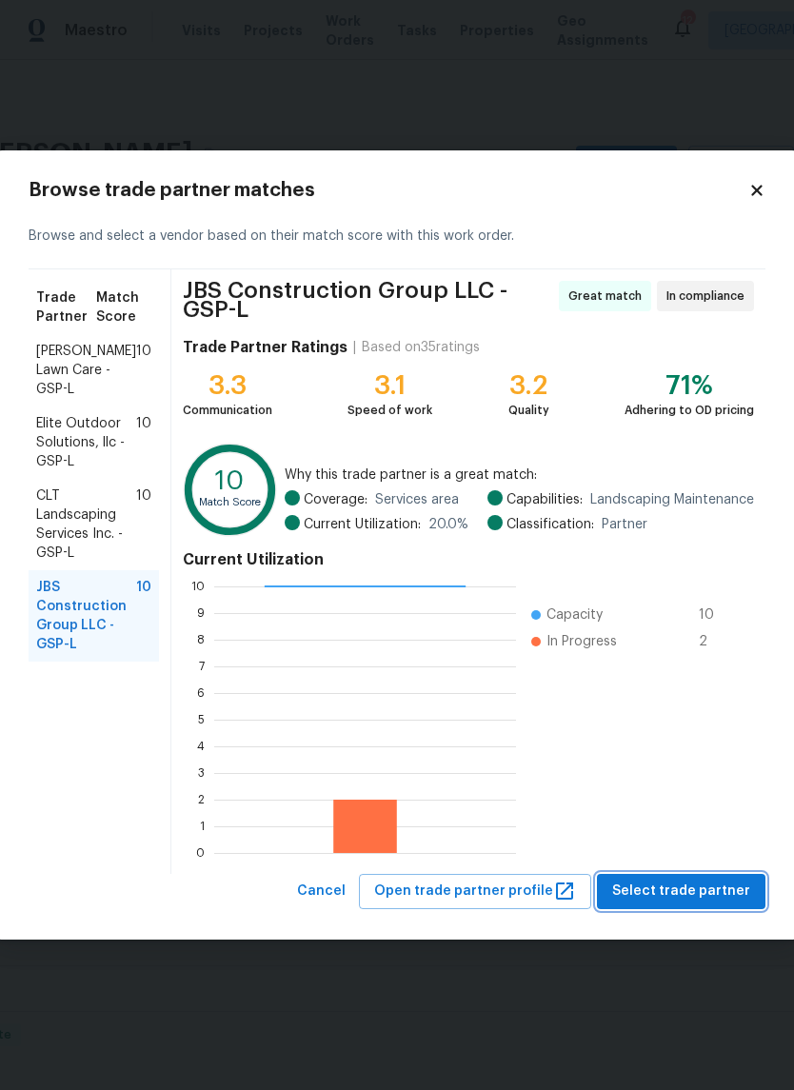
click at [711, 890] on span "Select trade partner" at bounding box center [681, 891] width 138 height 24
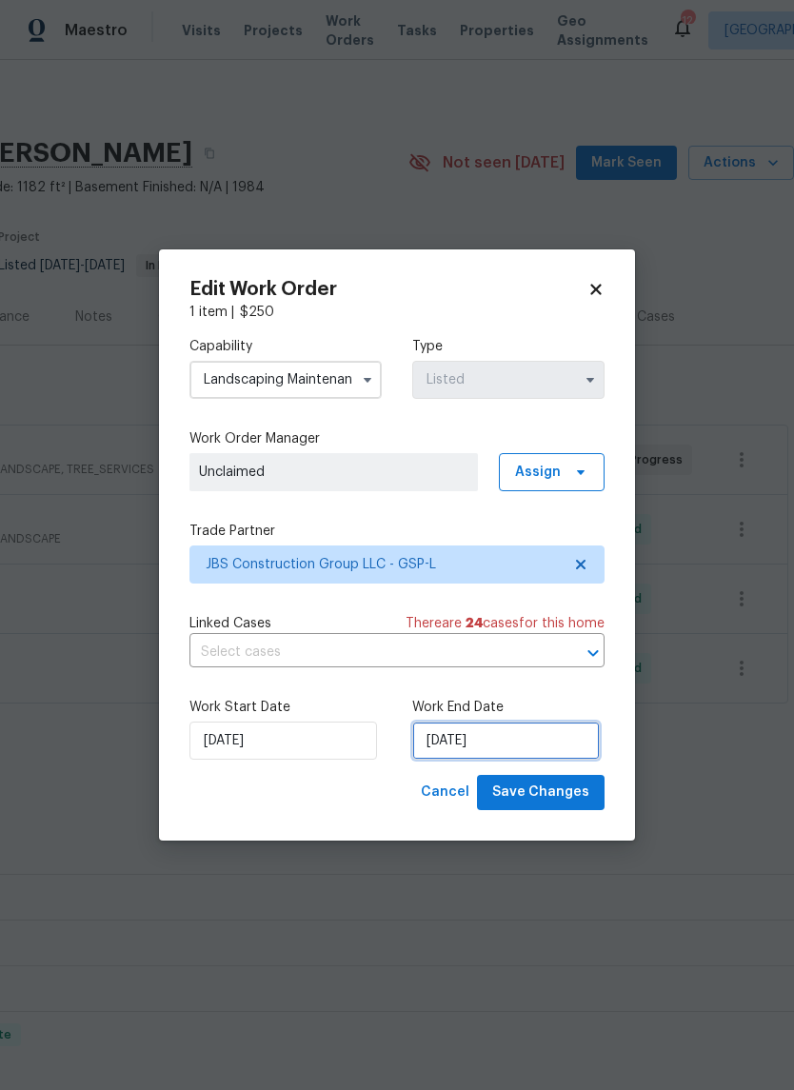
click at [515, 741] on input "[DATE]" at bounding box center [505, 740] width 187 height 38
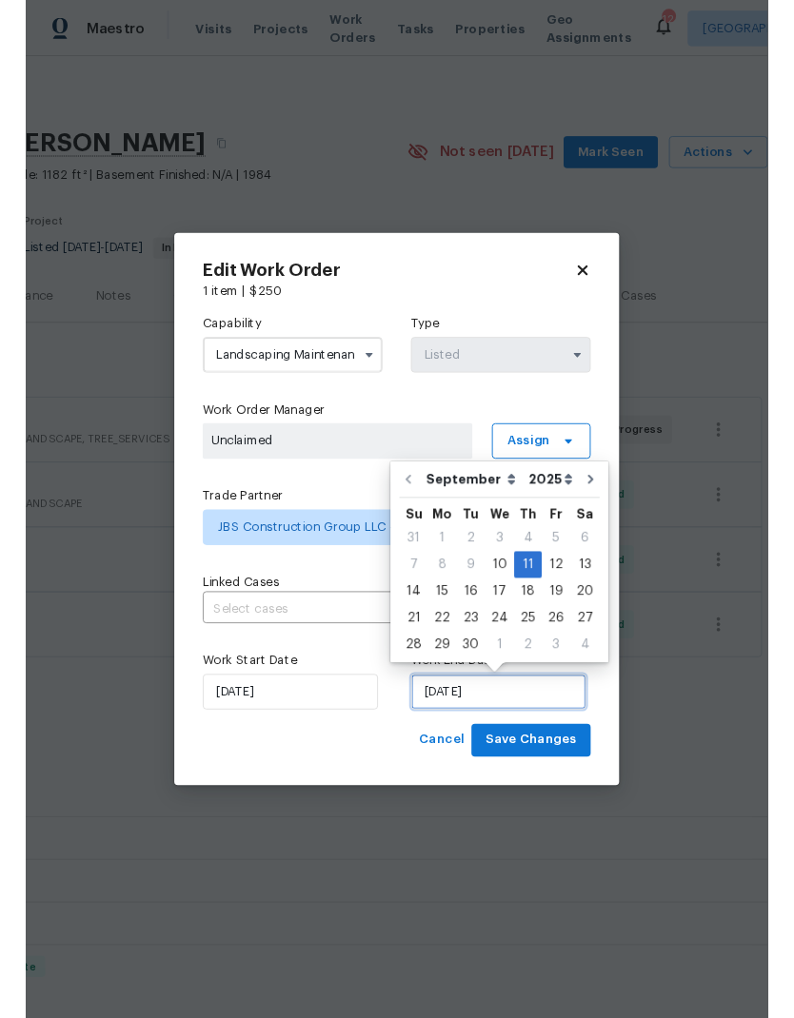
scroll to position [50, 0]
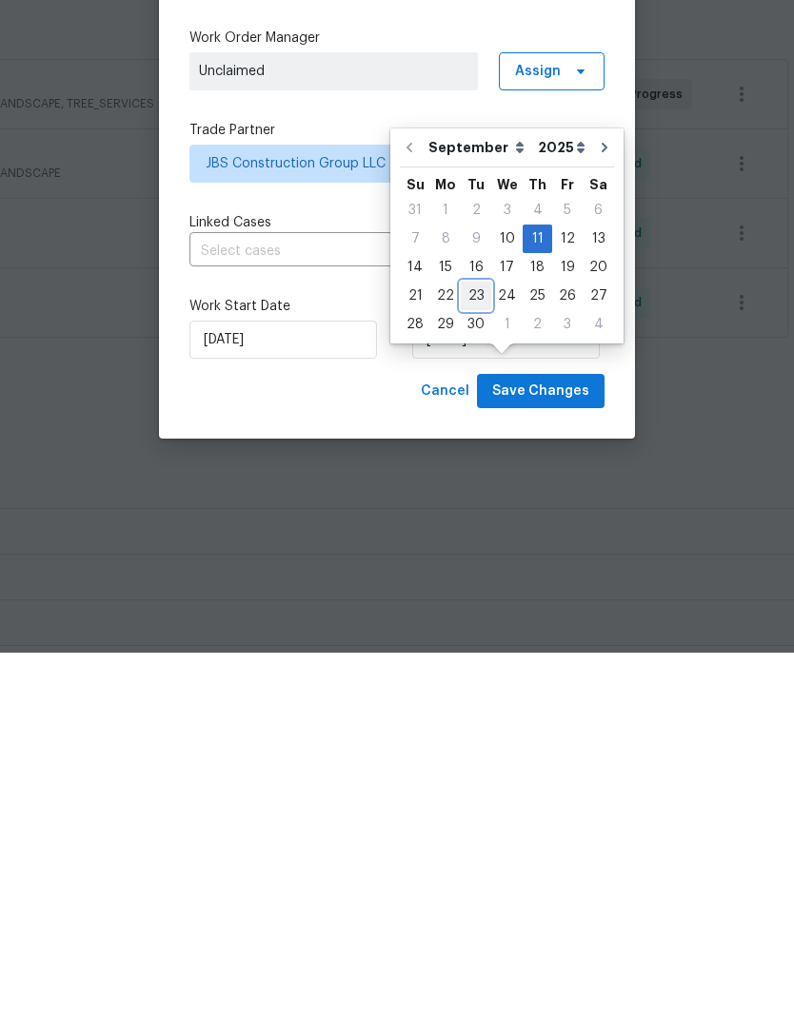
click at [481, 648] on div "23" at bounding box center [476, 661] width 30 height 27
type input "[DATE]"
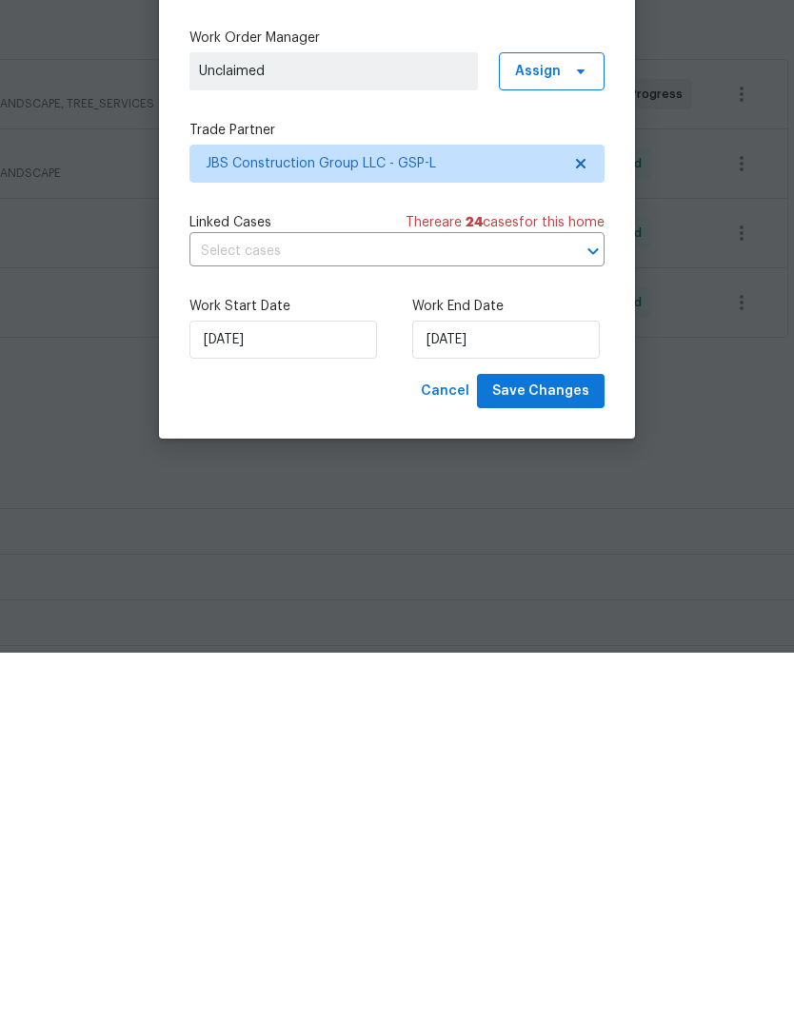
scroll to position [76, 0]
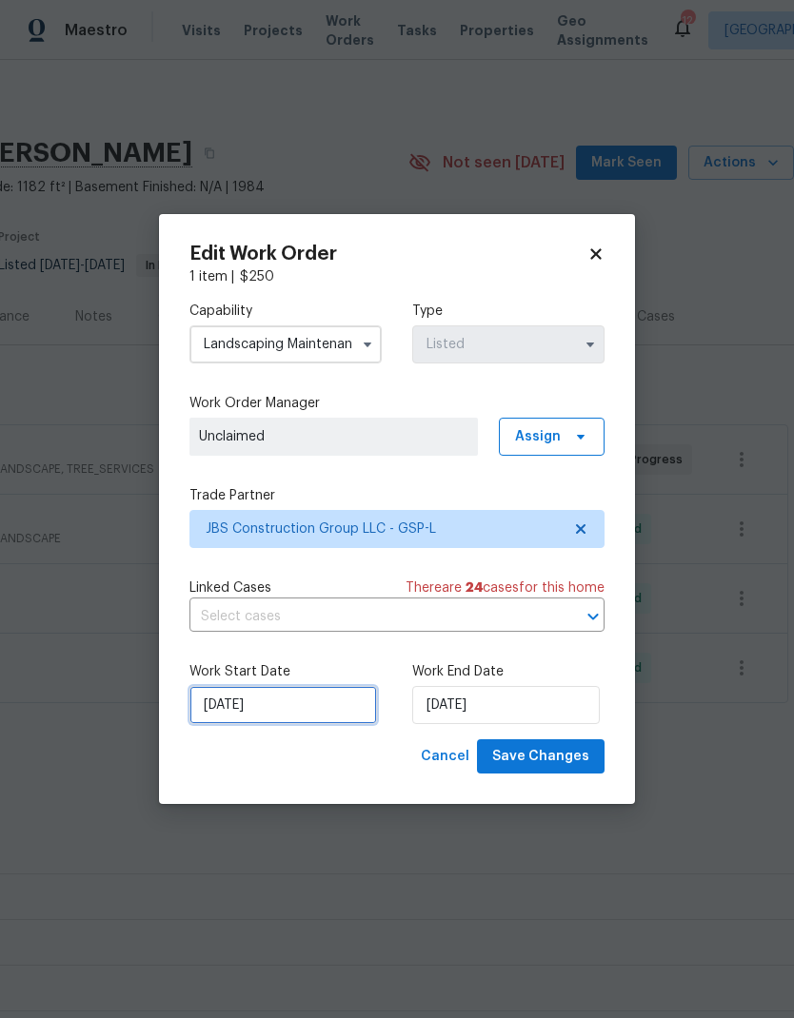
click at [216, 718] on input "[DATE]" at bounding box center [282, 705] width 187 height 38
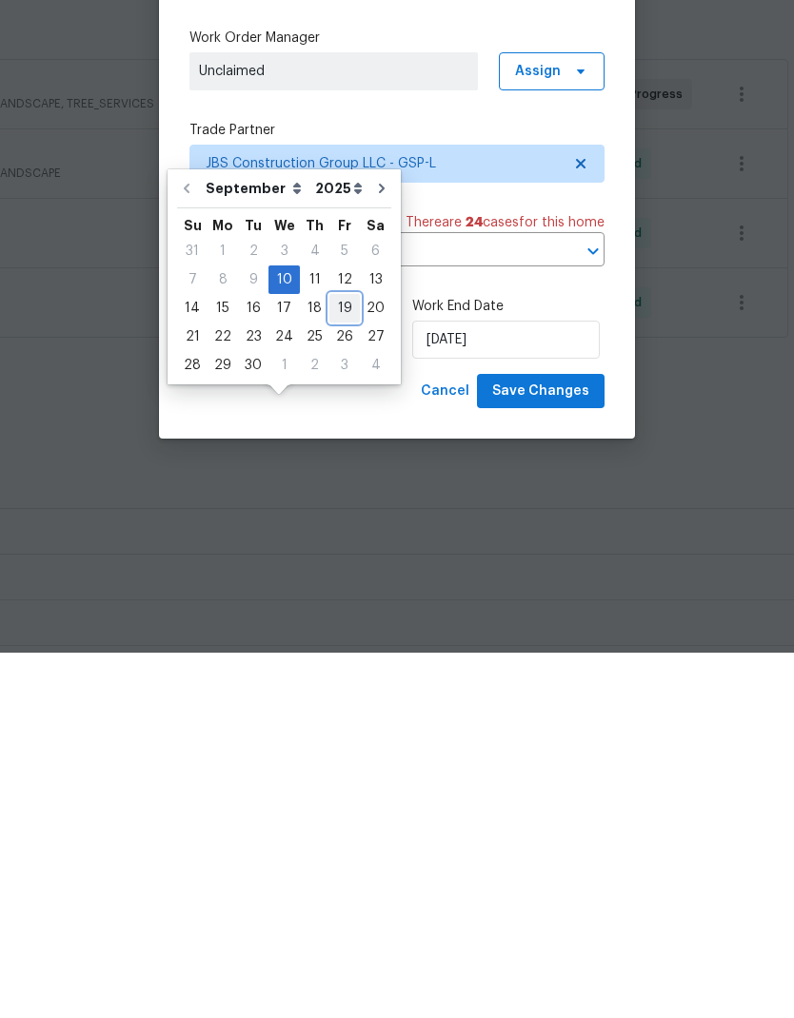
click at [341, 660] on div "19" at bounding box center [344, 673] width 30 height 27
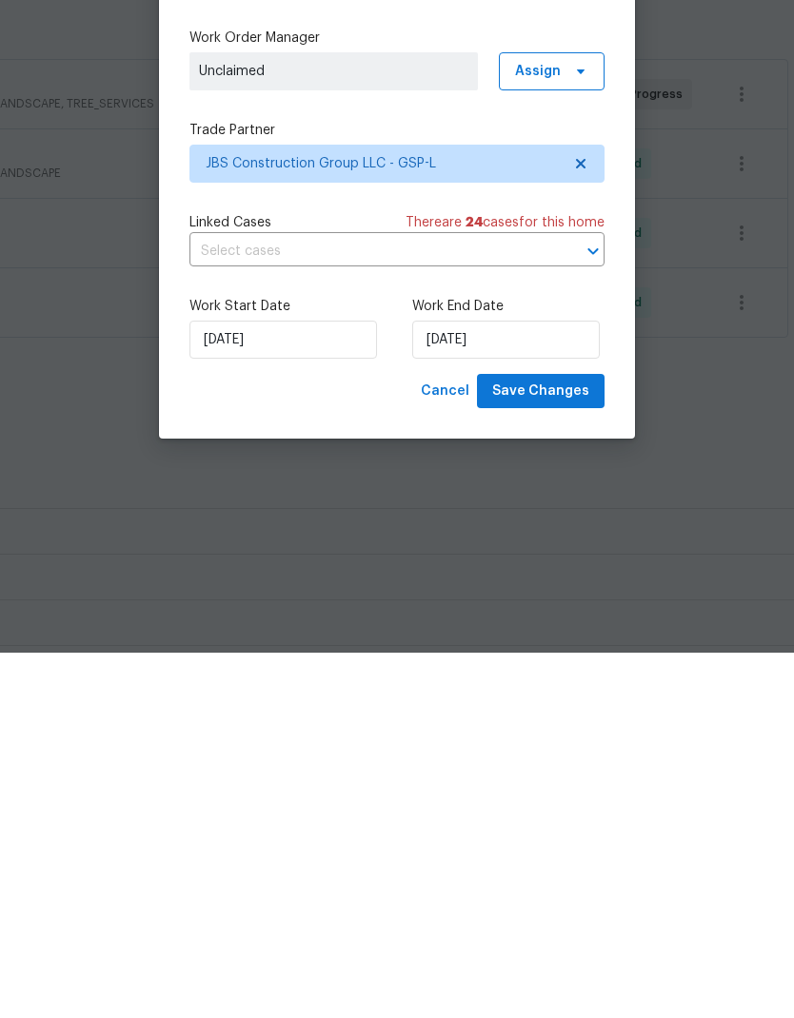
type input "[DATE]"
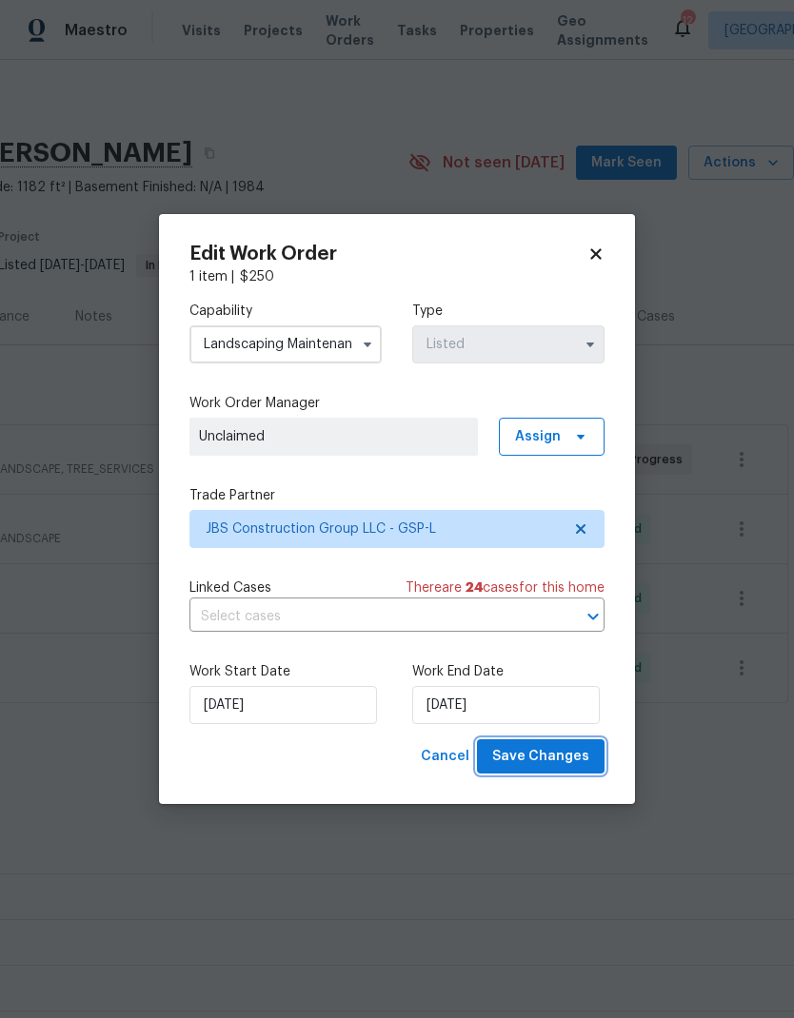
click at [550, 759] on span "Save Changes" at bounding box center [540, 757] width 97 height 24
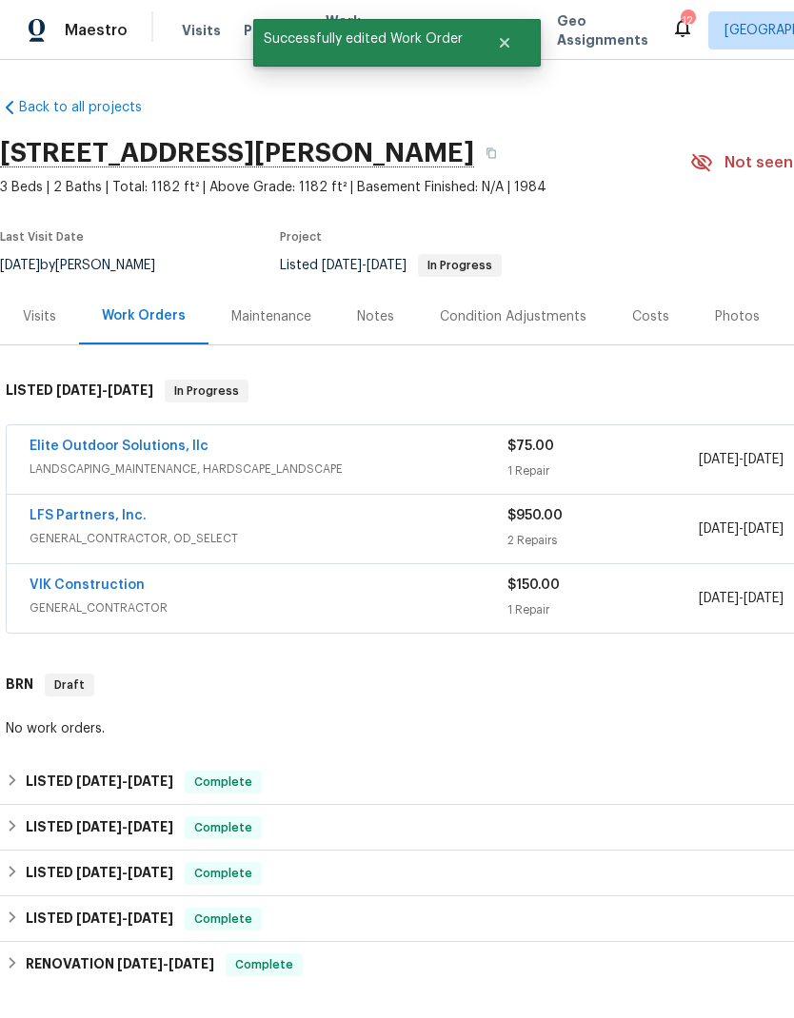
scroll to position [-1, 0]
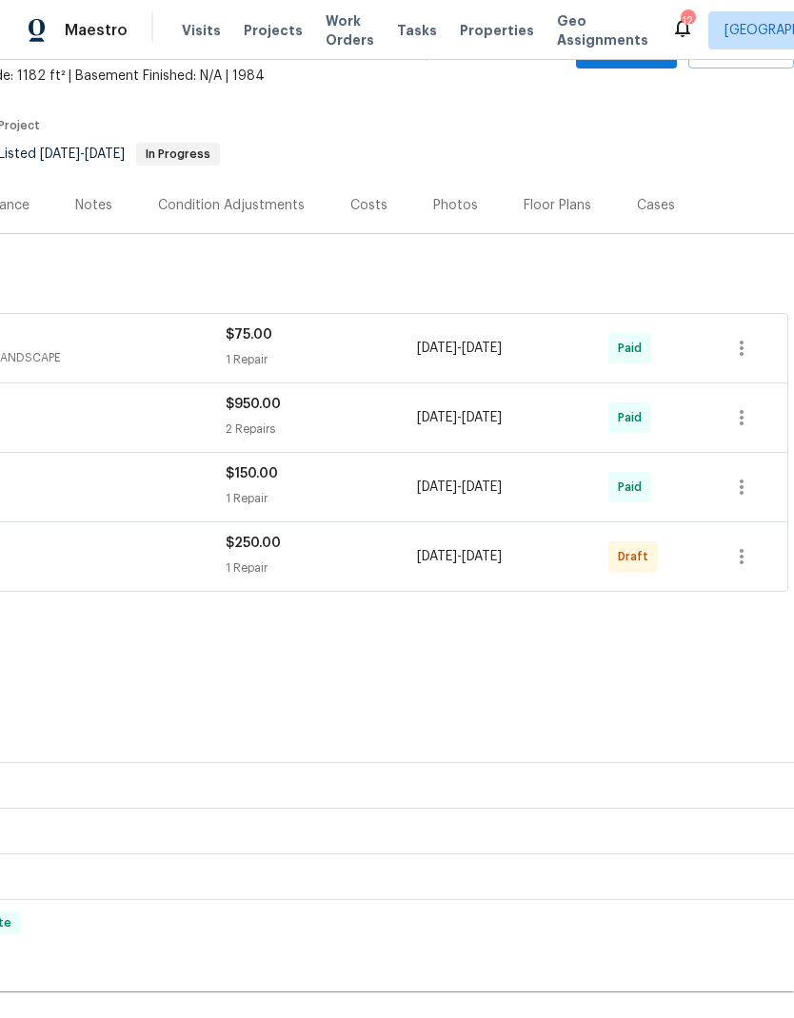
scroll to position [123, 282]
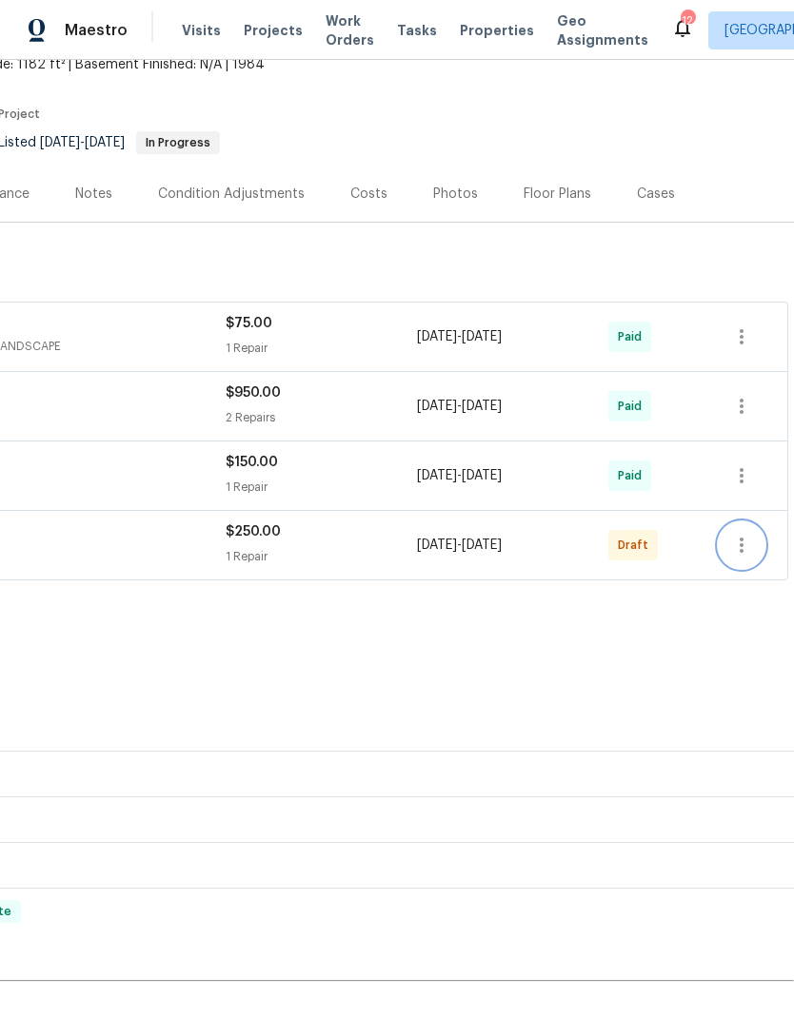
click at [738, 541] on icon "button" at bounding box center [741, 545] width 23 height 23
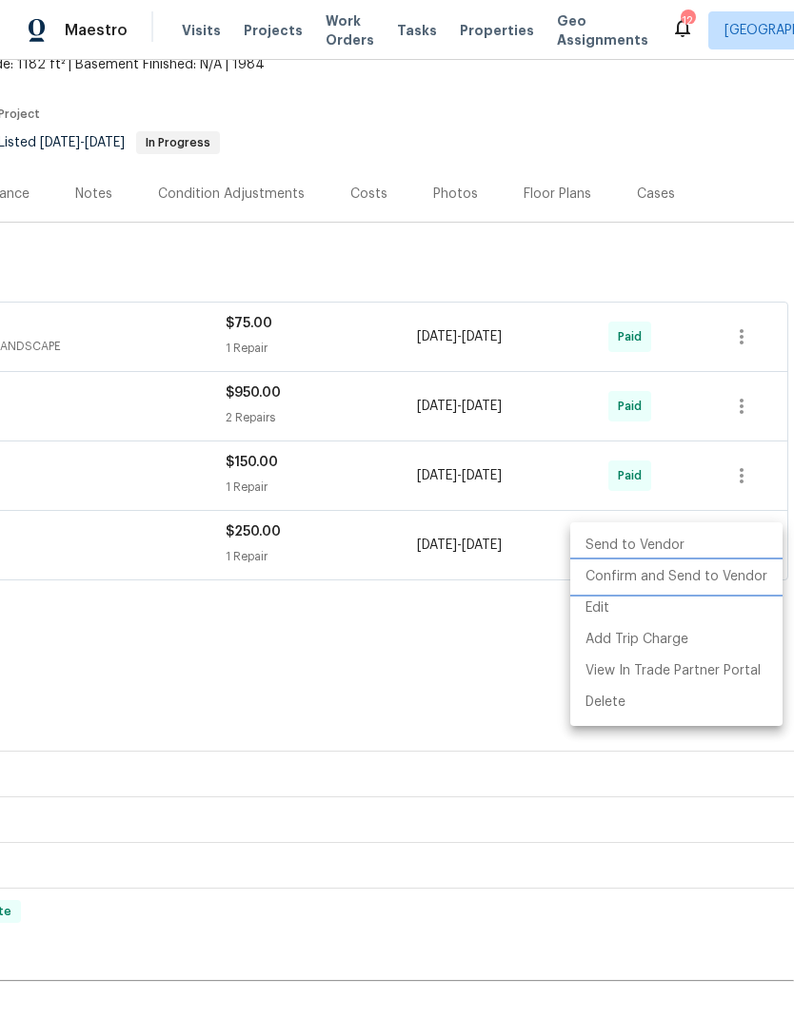
click at [709, 581] on li "Confirm and Send to Vendor" at bounding box center [676, 576] width 212 height 31
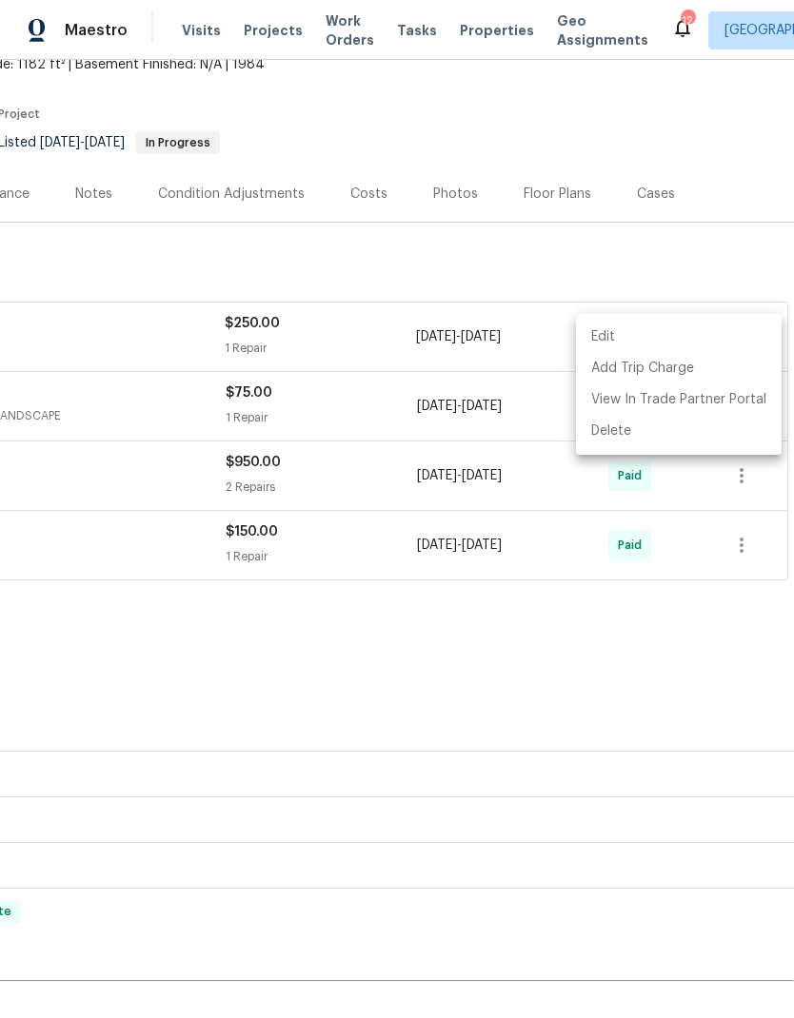
click at [541, 646] on div at bounding box center [397, 509] width 794 height 1018
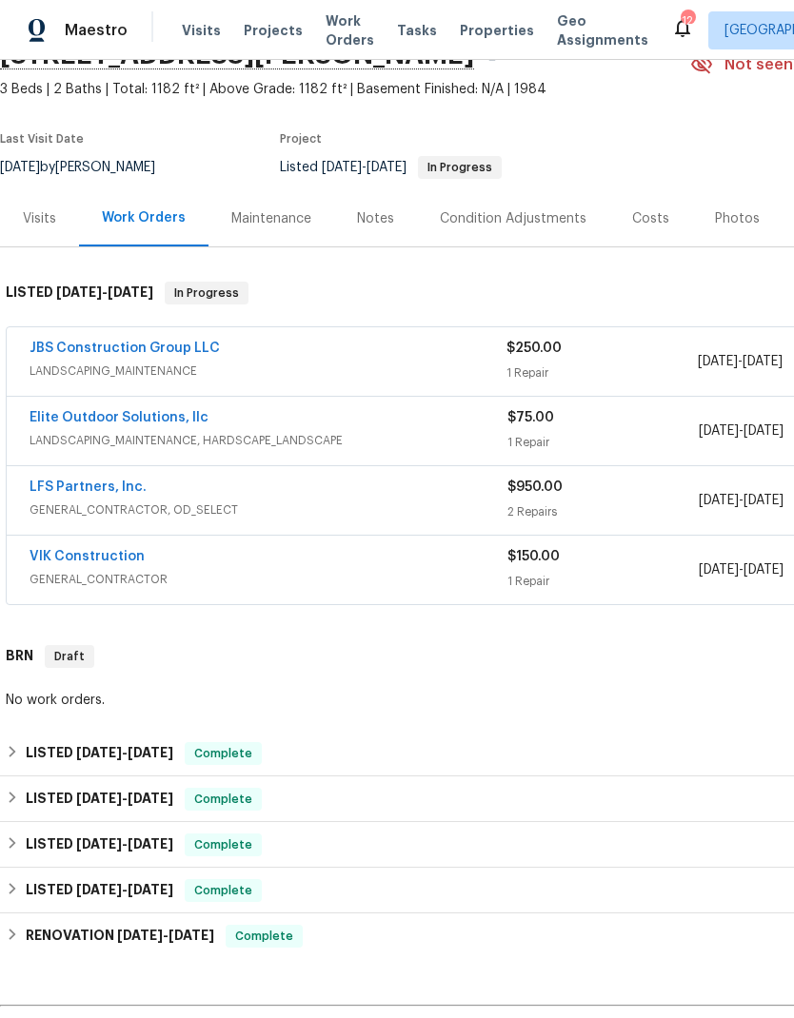
scroll to position [96, 0]
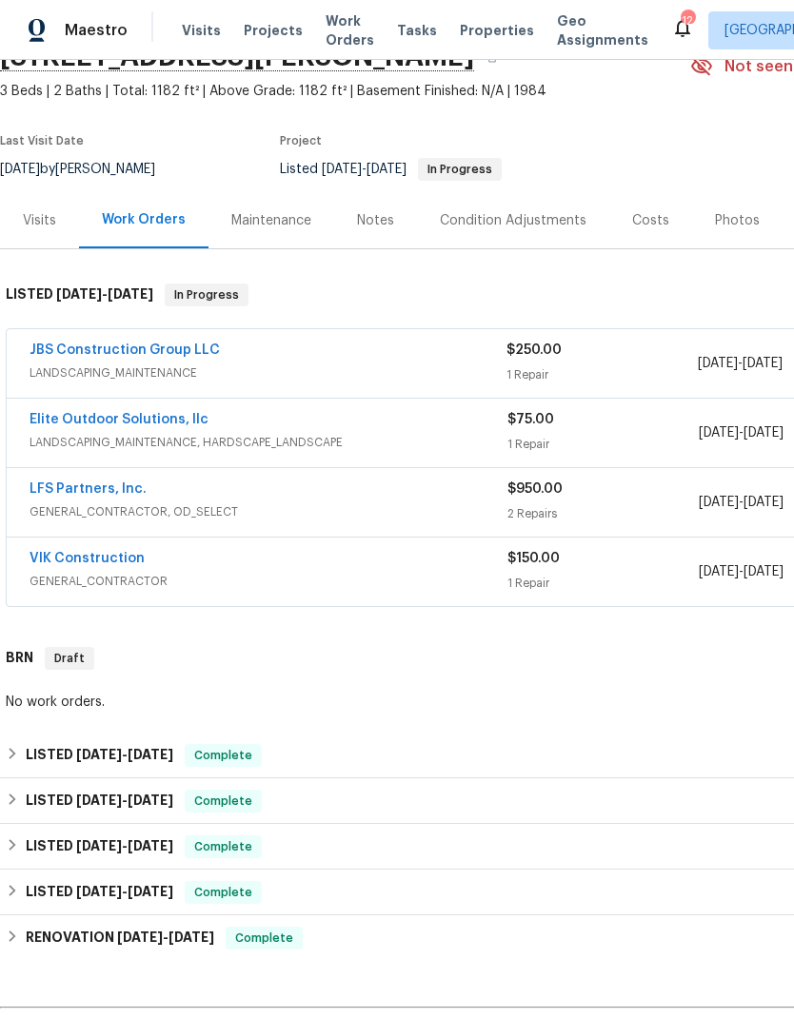
click at [84, 352] on link "JBS Construction Group LLC" at bounding box center [125, 350] width 190 height 13
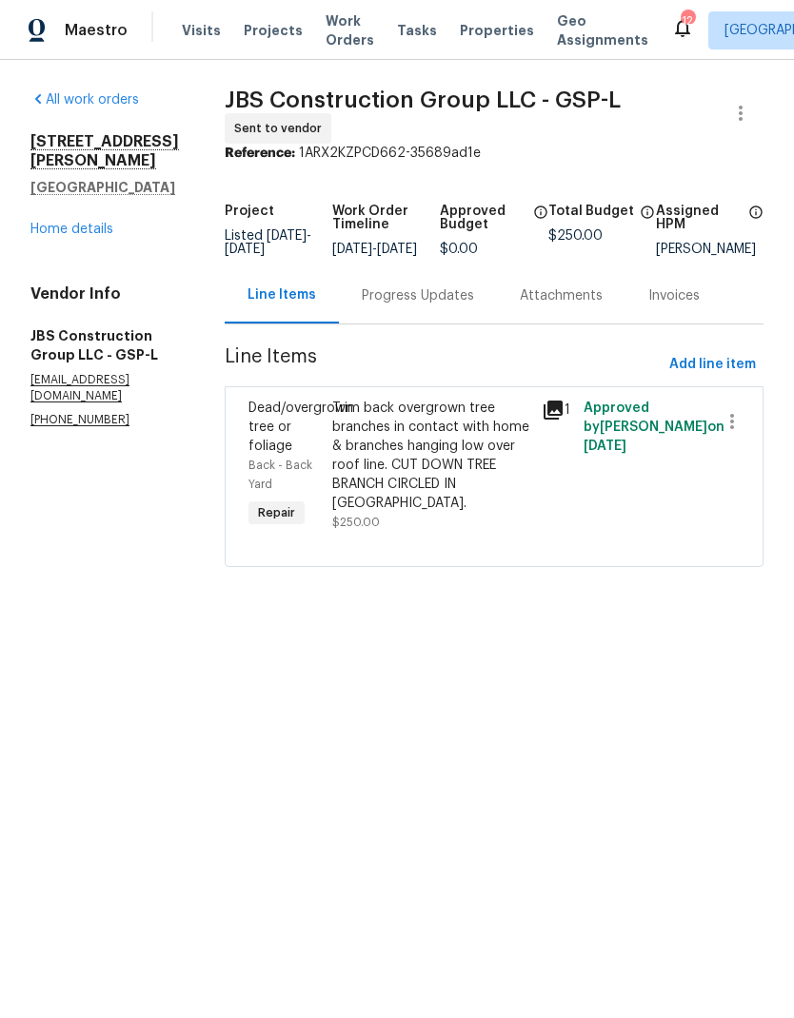
click at [492, 476] on div "Trim back overgrown tree branches in contact with home & branches hanging low o…" at bounding box center [431, 456] width 198 height 114
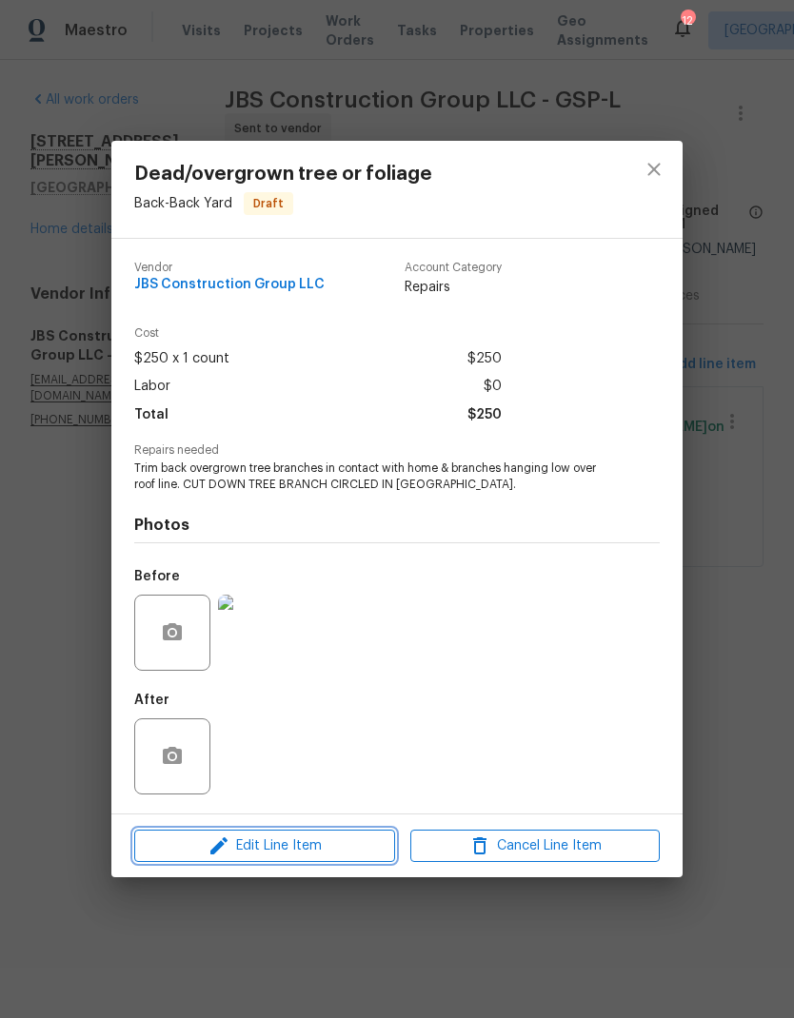
click at [369, 852] on span "Edit Line Item" at bounding box center [264, 847] width 249 height 24
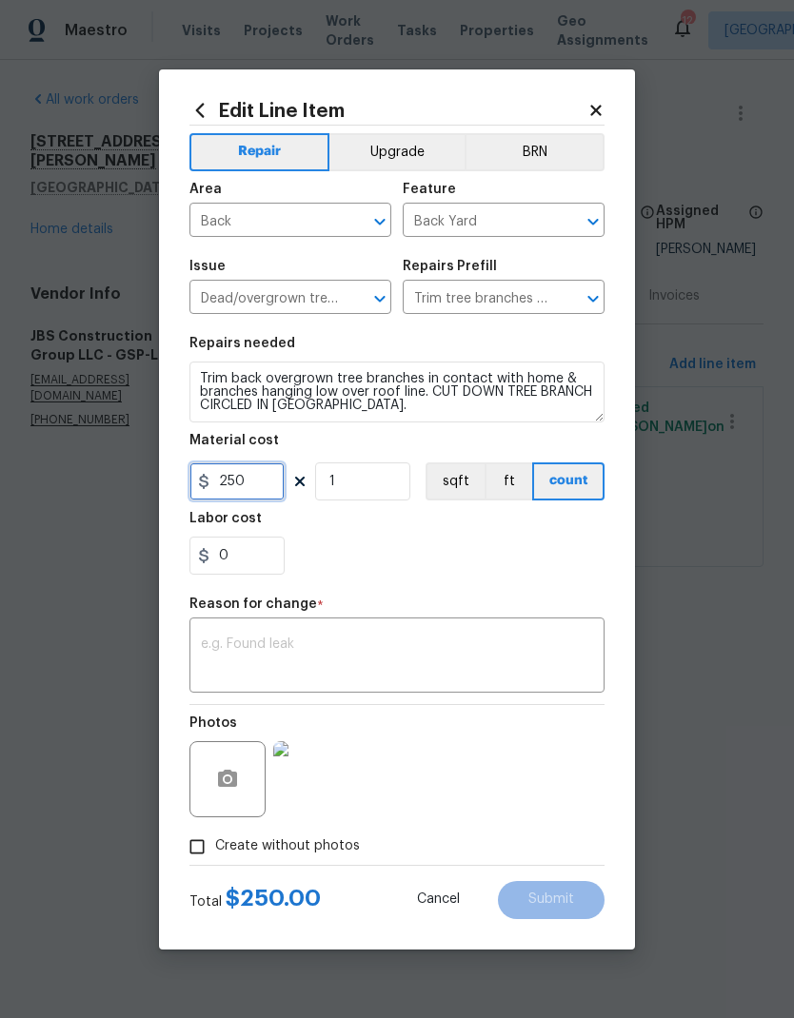
click at [246, 489] on input "250" at bounding box center [236, 481] width 95 height 38
click at [246, 488] on input "250" at bounding box center [236, 481] width 95 height 38
click at [245, 485] on input "250" at bounding box center [236, 481] width 95 height 38
click at [244, 484] on input "250" at bounding box center [236, 481] width 95 height 38
type input "700"
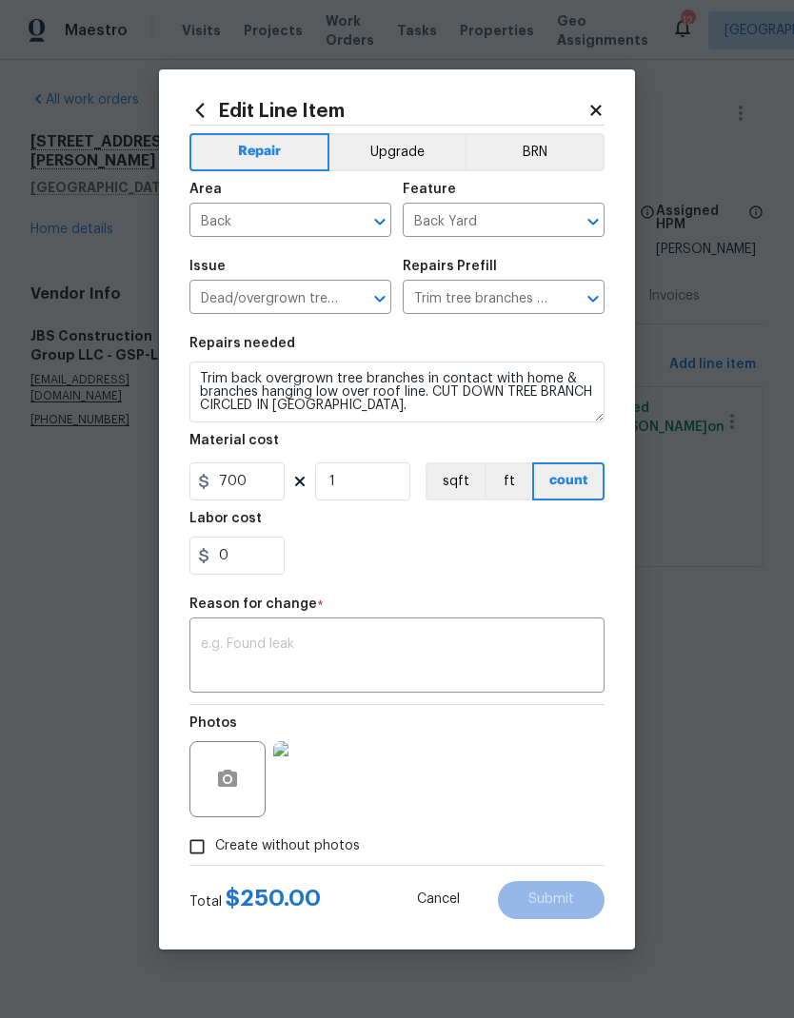
click at [531, 566] on div "0" at bounding box center [396, 556] width 415 height 38
click at [487, 650] on textarea at bounding box center [397, 658] width 392 height 40
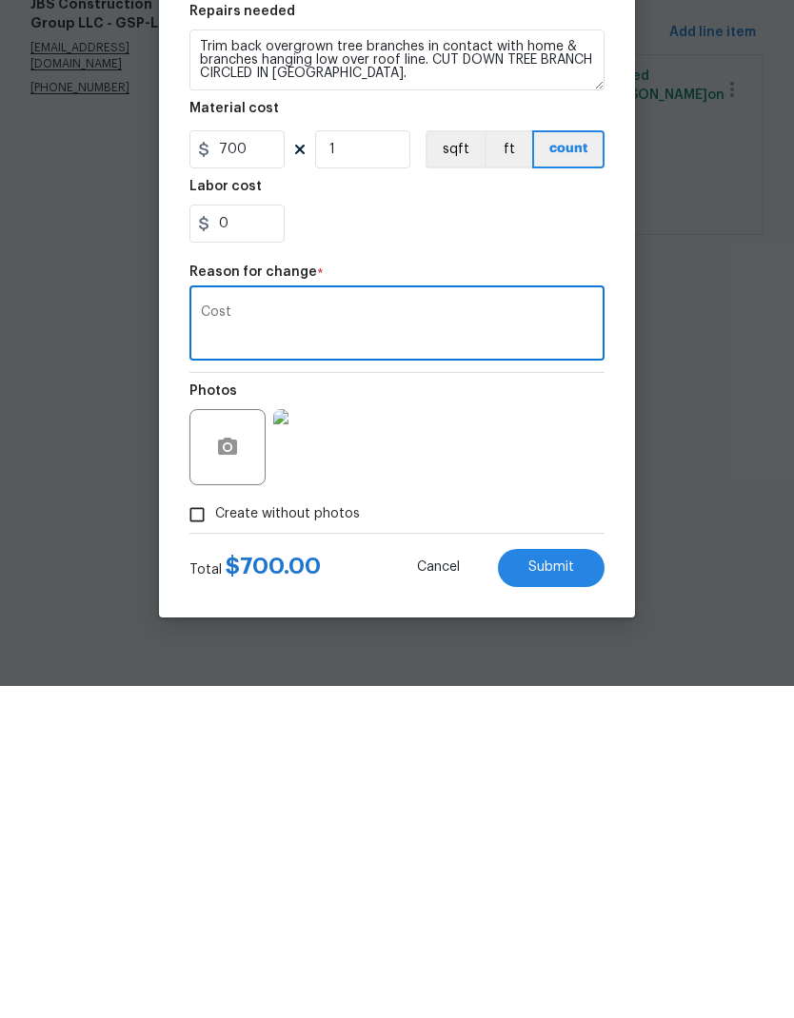
type textarea "Cost"
click at [555, 881] on button "Submit" at bounding box center [551, 900] width 107 height 38
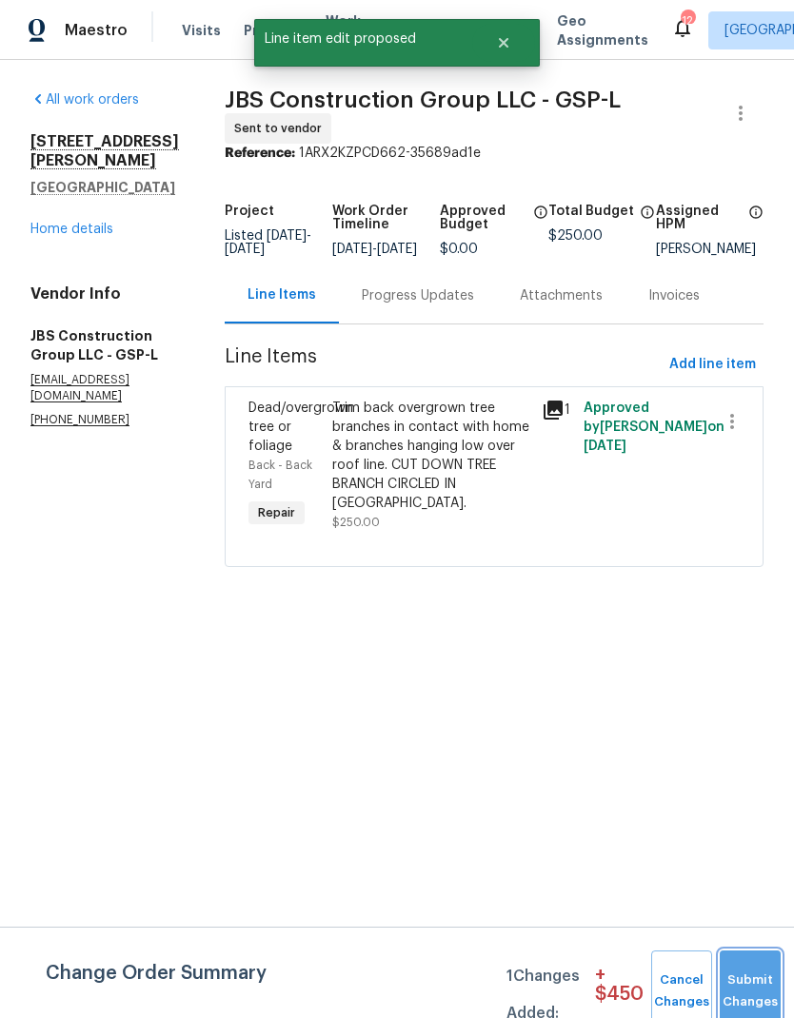
click at [752, 981] on button "Submit Changes" at bounding box center [749, 992] width 61 height 82
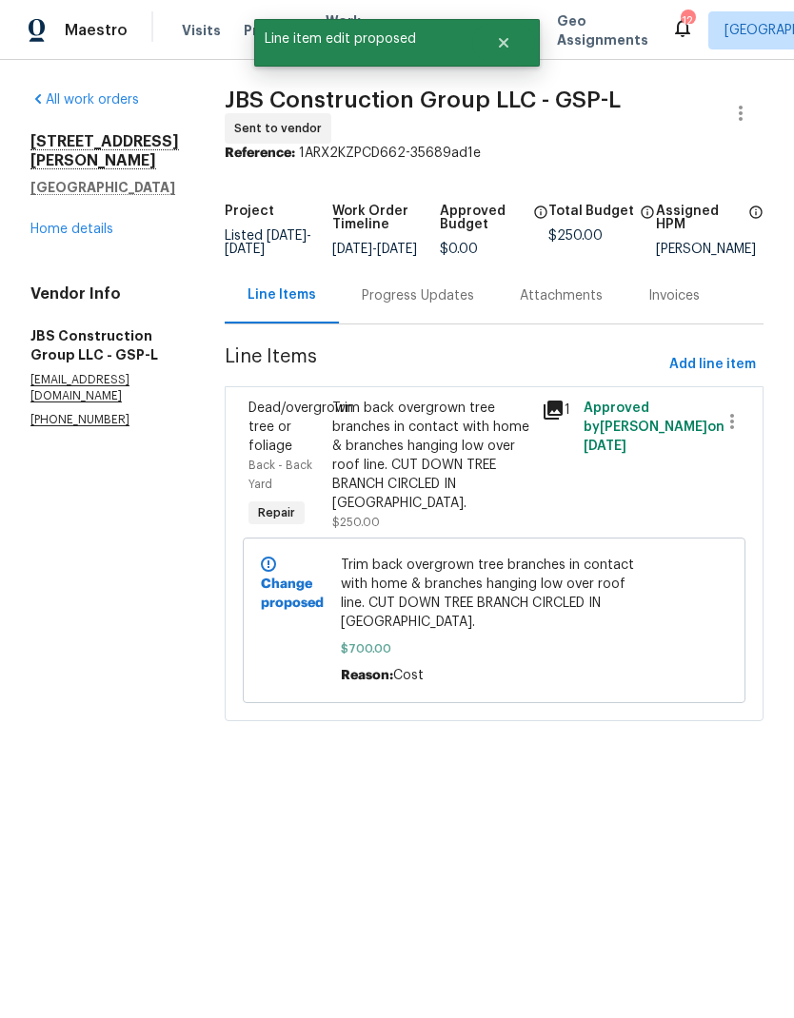
click at [442, 304] on div "Progress Updates" at bounding box center [418, 295] width 112 height 19
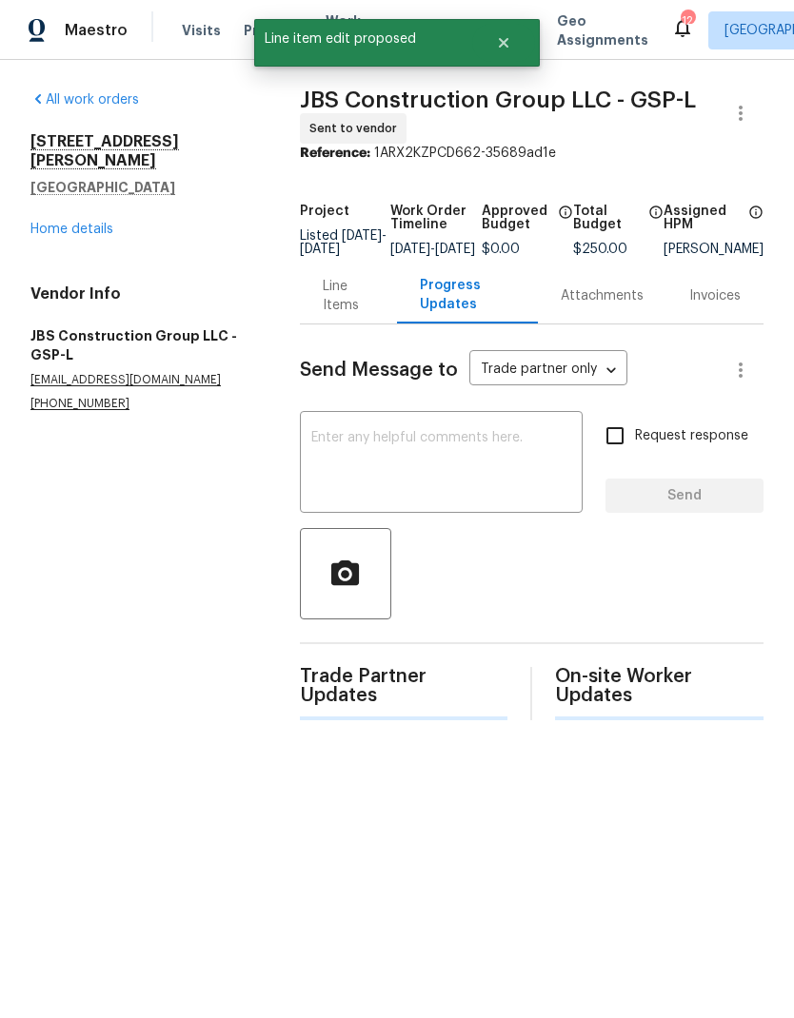
click at [515, 469] on textarea at bounding box center [441, 464] width 260 height 67
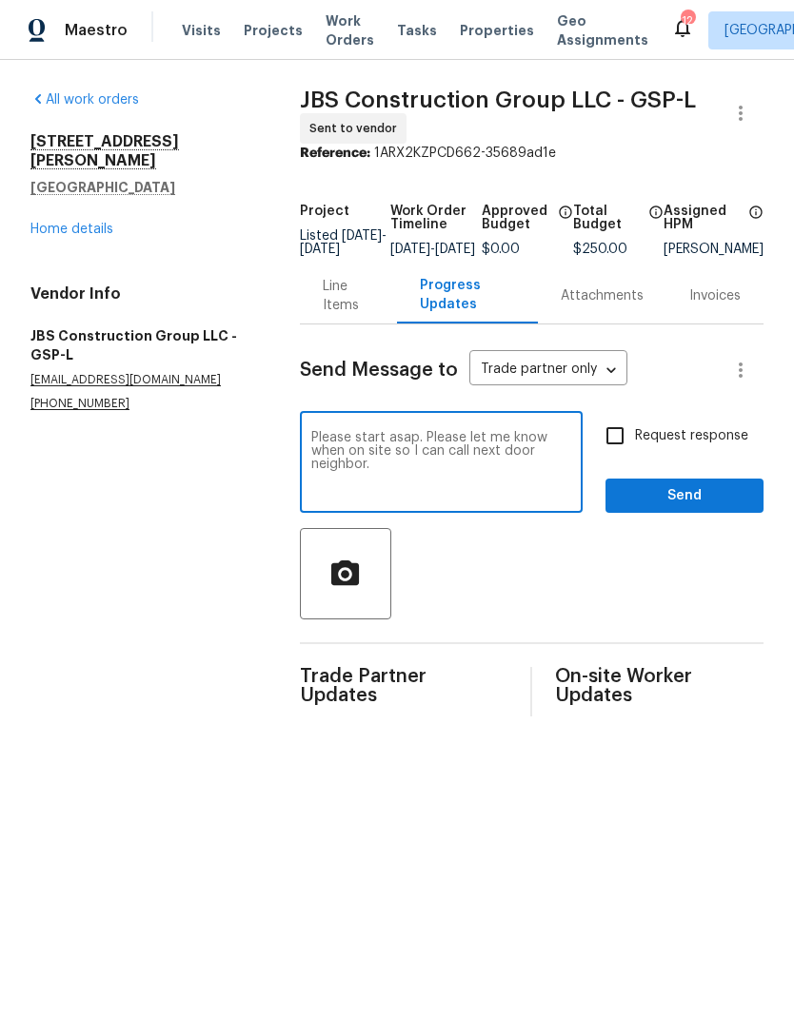
type textarea "Please start asap. Please let me know when on site so I can call next door neig…"
click at [627, 445] on input "Request response" at bounding box center [615, 436] width 40 height 40
checkbox input "true"
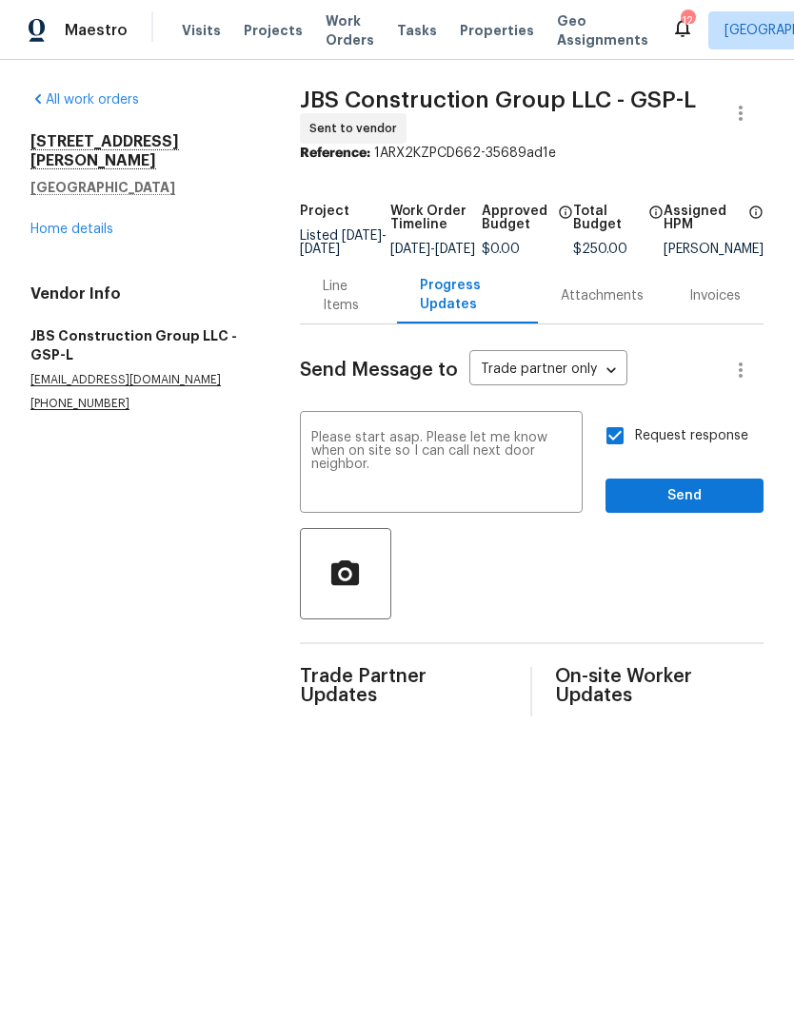
click at [683, 487] on div "Request response Send" at bounding box center [684, 464] width 158 height 97
click at [715, 508] on span "Send" at bounding box center [684, 496] width 128 height 24
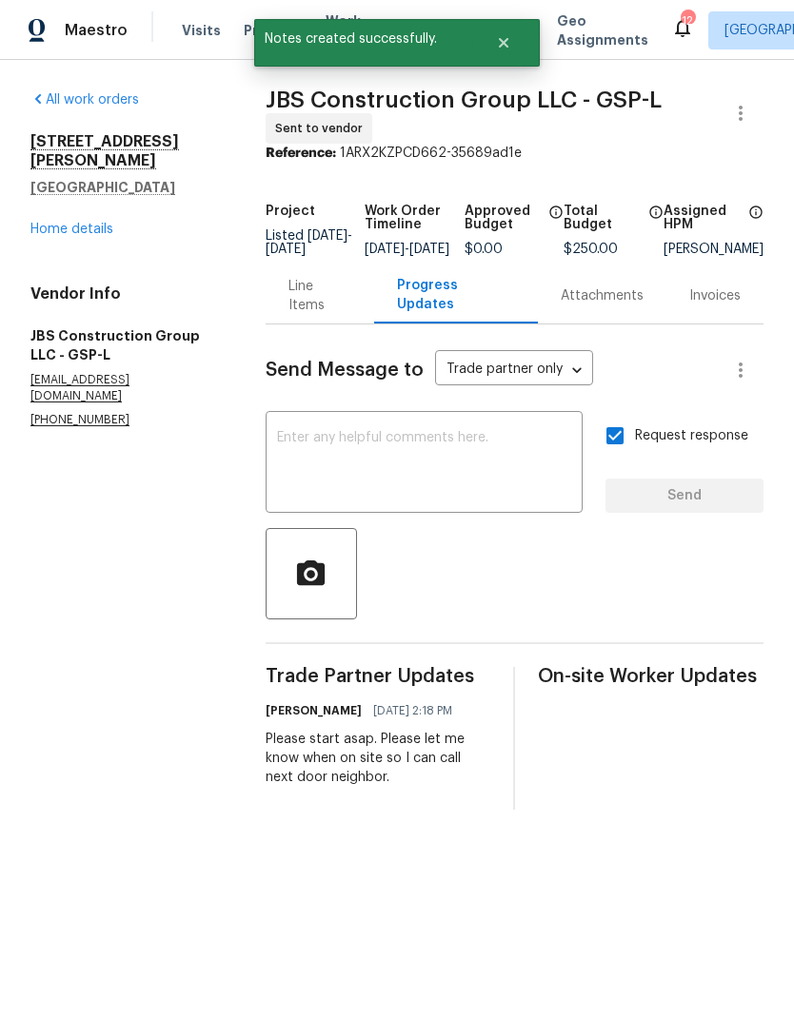
click at [53, 223] on link "Home details" at bounding box center [71, 229] width 83 height 13
